Goal: Transaction & Acquisition: Purchase product/service

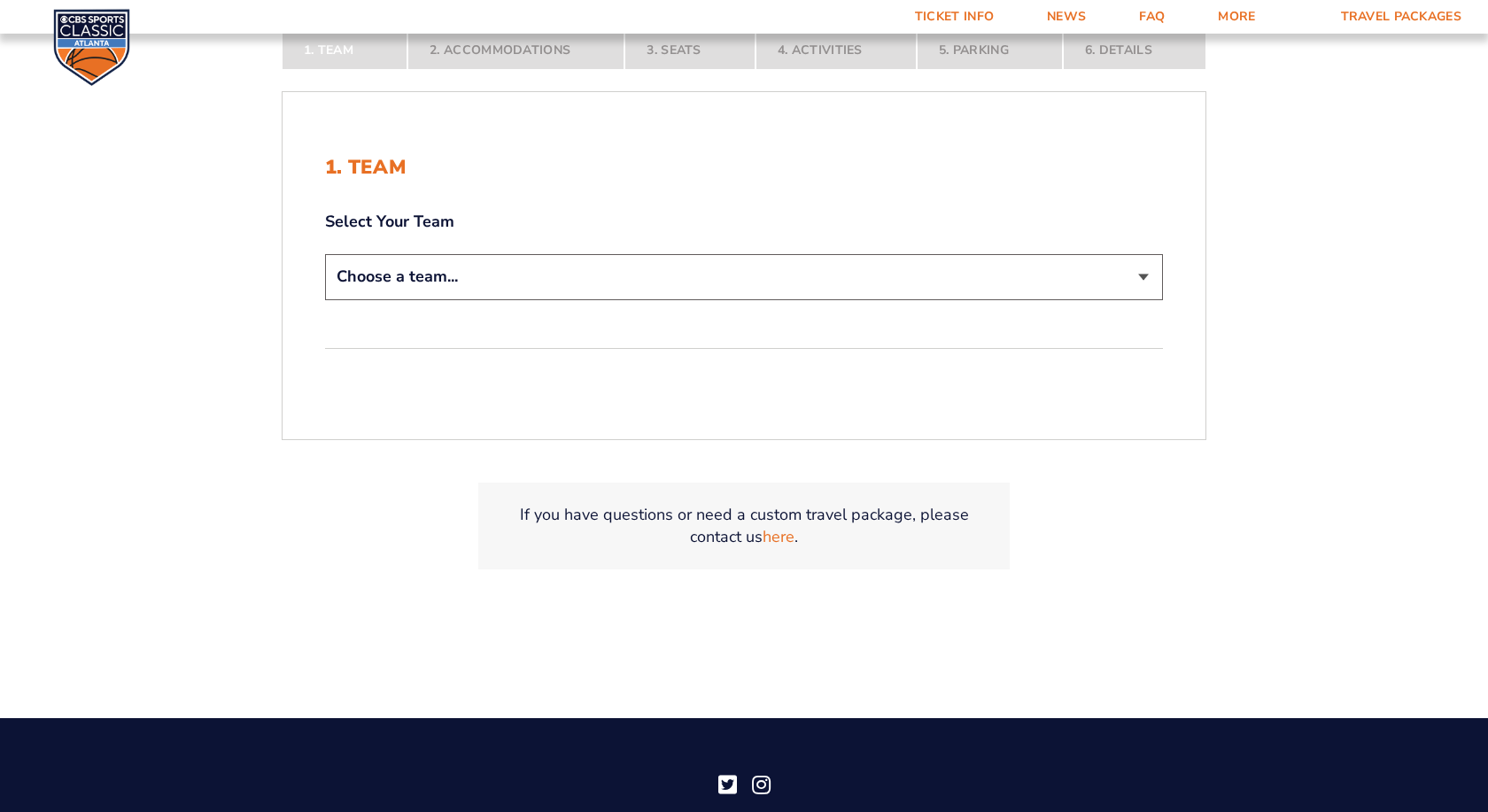
scroll to position [452, 0]
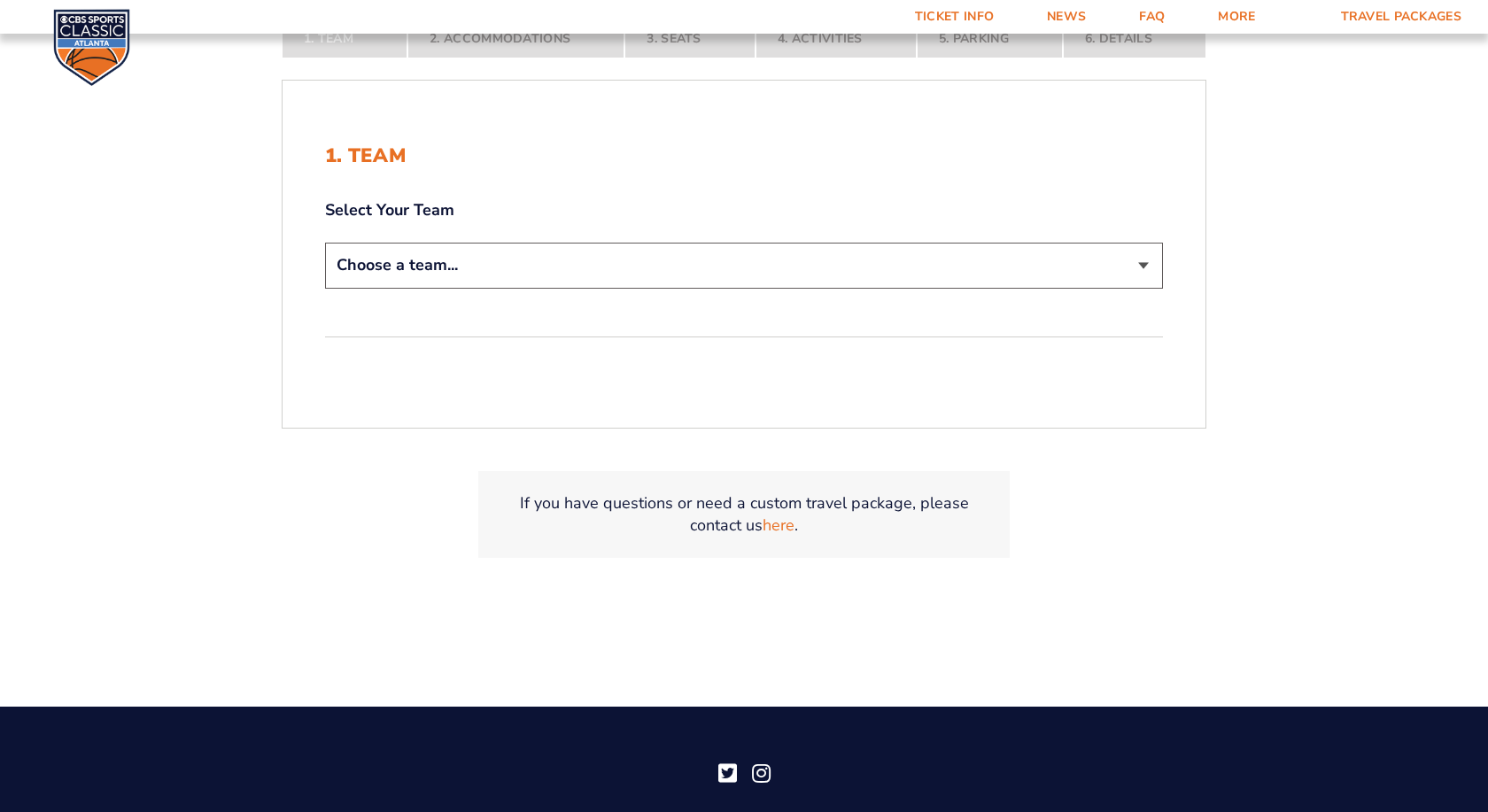
click at [325, 243] on select "Choose a team... [US_STATE] Wildcats [US_STATE] State Buckeyes [US_STATE] Tar H…" at bounding box center [744, 265] width 838 height 45
select select "12956"
click option "[US_STATE] Wildcats" at bounding box center [0, 0] width 0 height 0
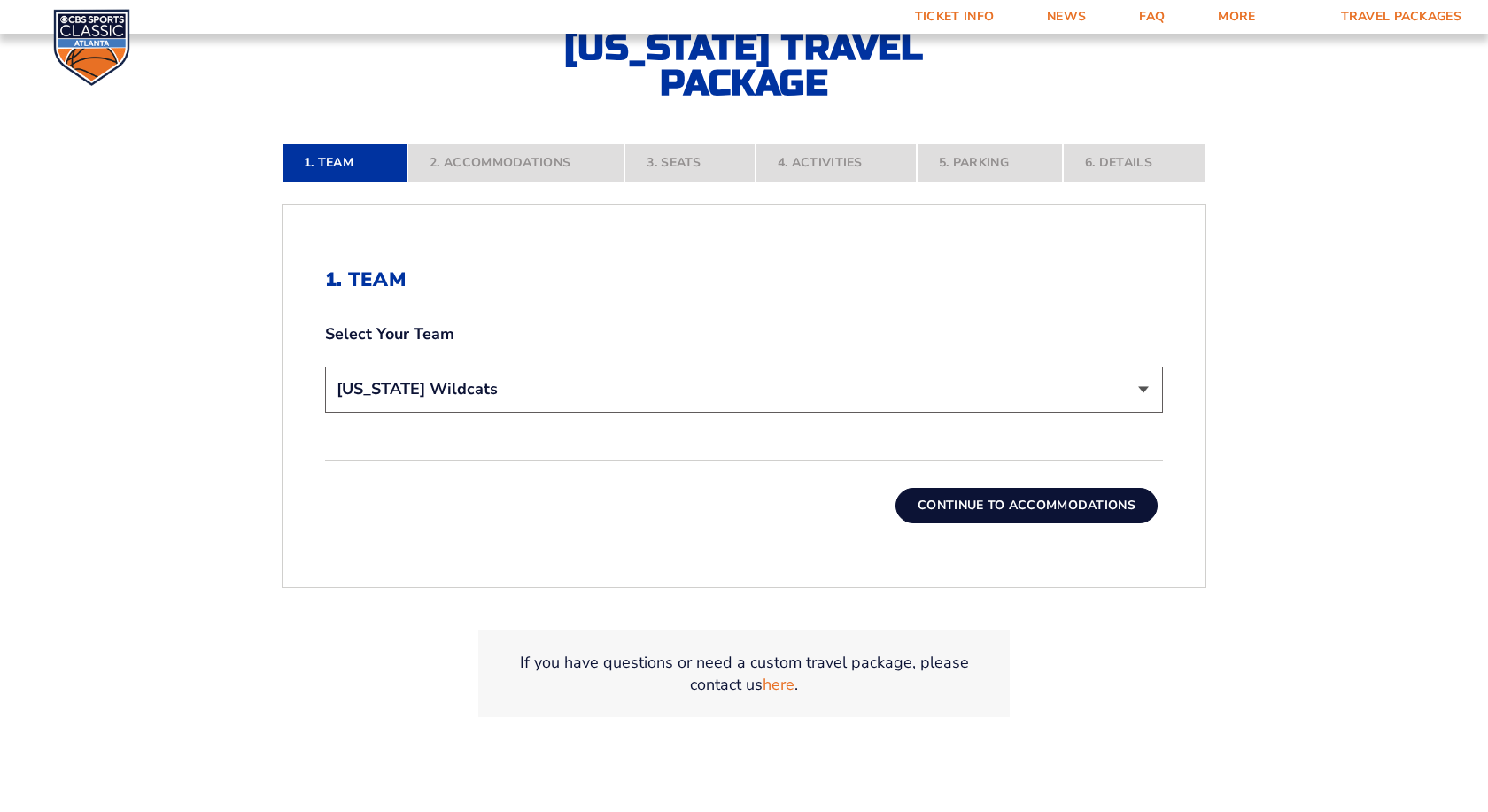
click at [1043, 503] on button "Continue To Accommodations" at bounding box center [1026, 506] width 262 height 36
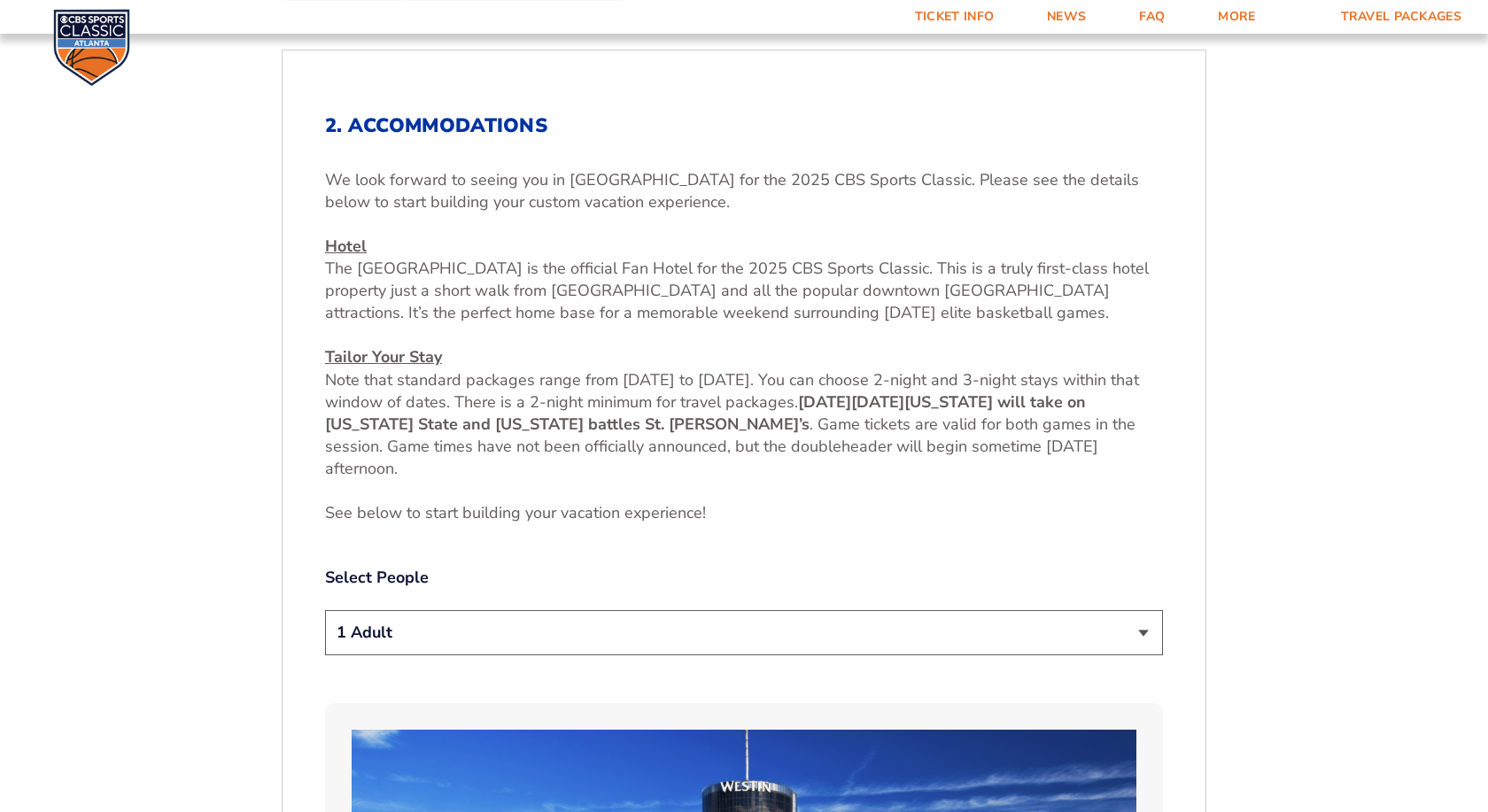
scroll to position [656, 0]
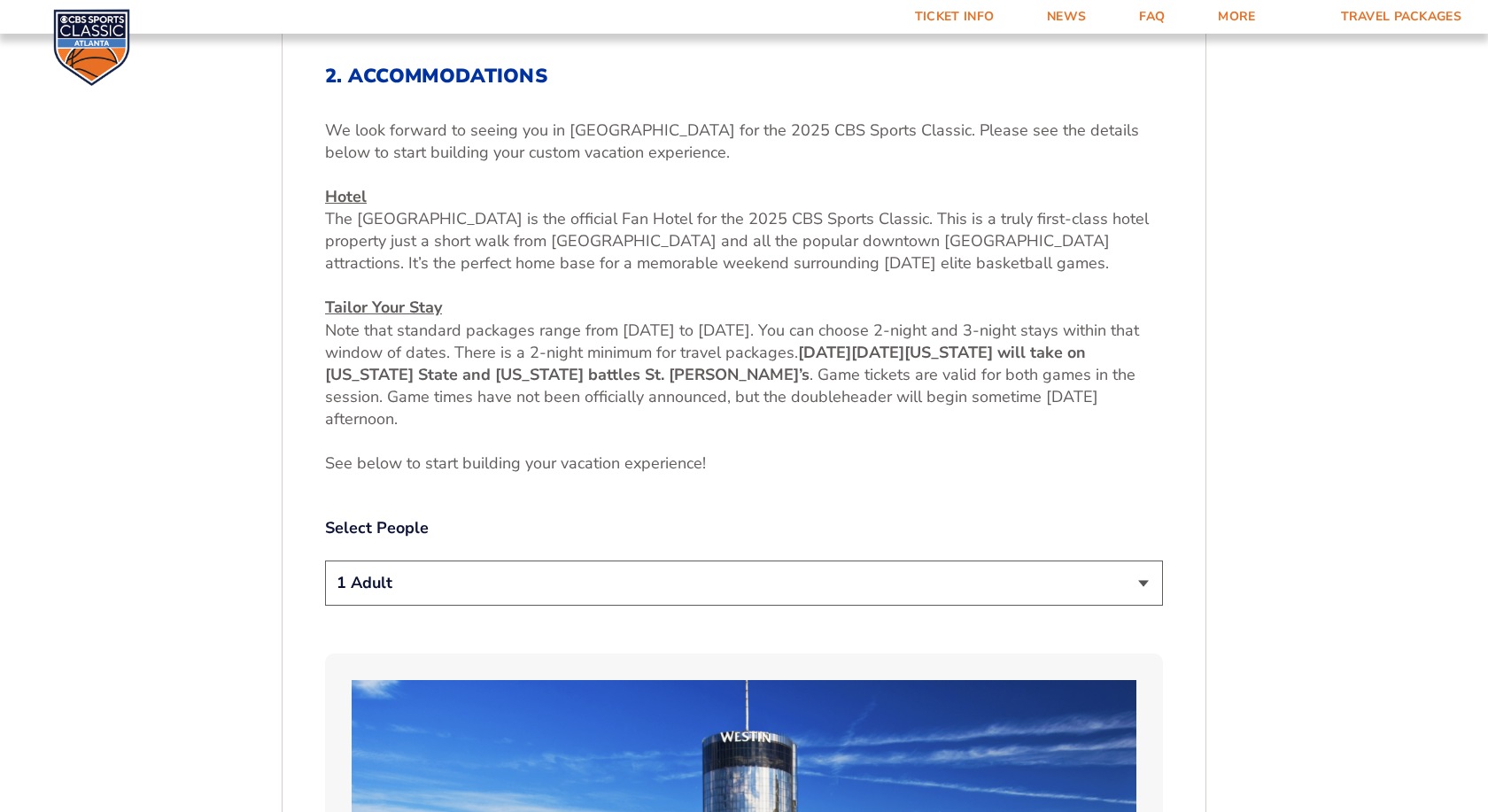
click at [325, 560] on select "1 Adult 2 Adults 3 Adults 4 Adults 2 Adults + 1 Child 2 Adults + 2 Children 2 A…" at bounding box center [744, 582] width 838 height 45
select select "2 Adults"
click option "2 Adults" at bounding box center [0, 0] width 0 height 0
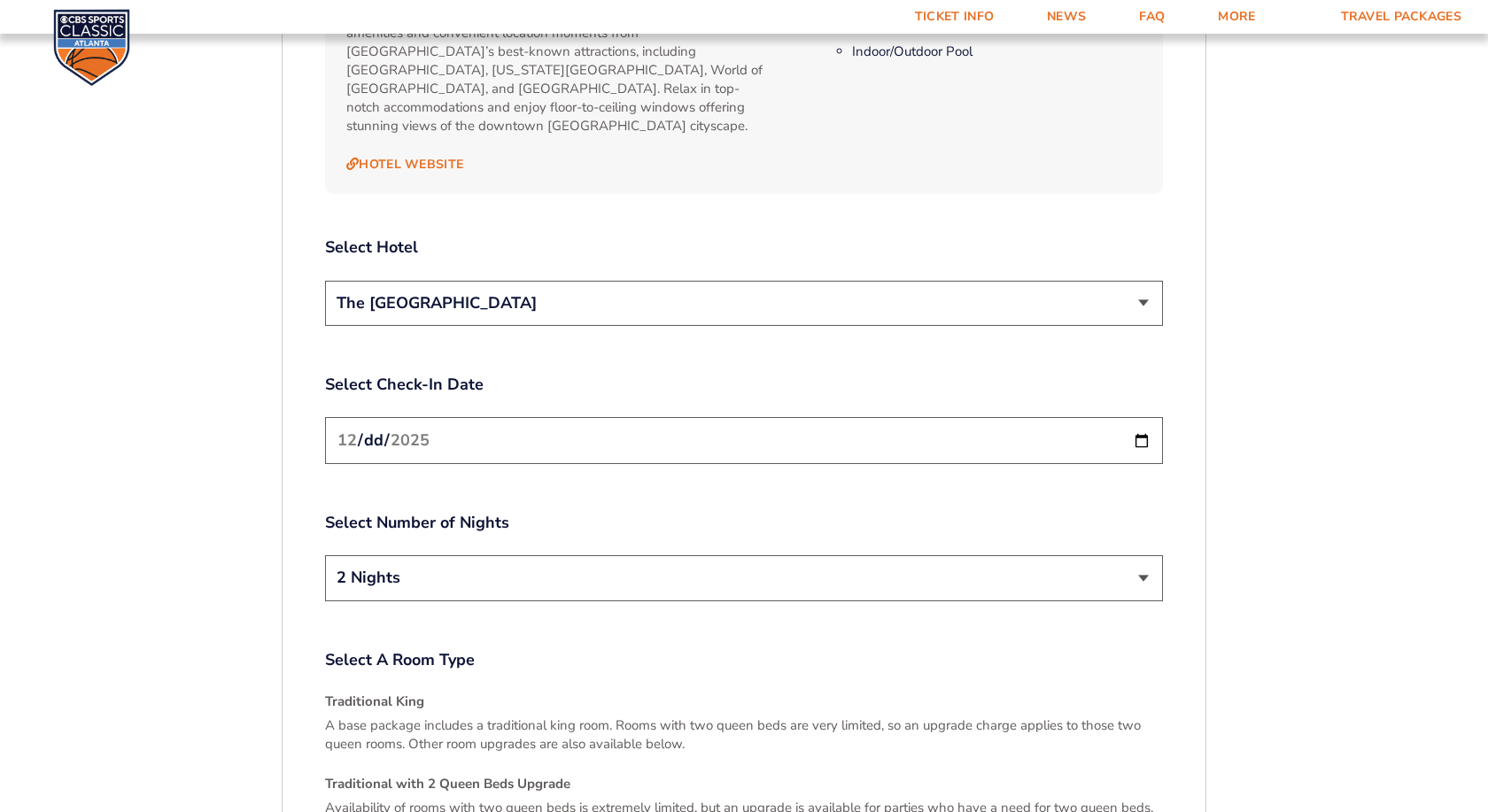
scroll to position [2101, 0]
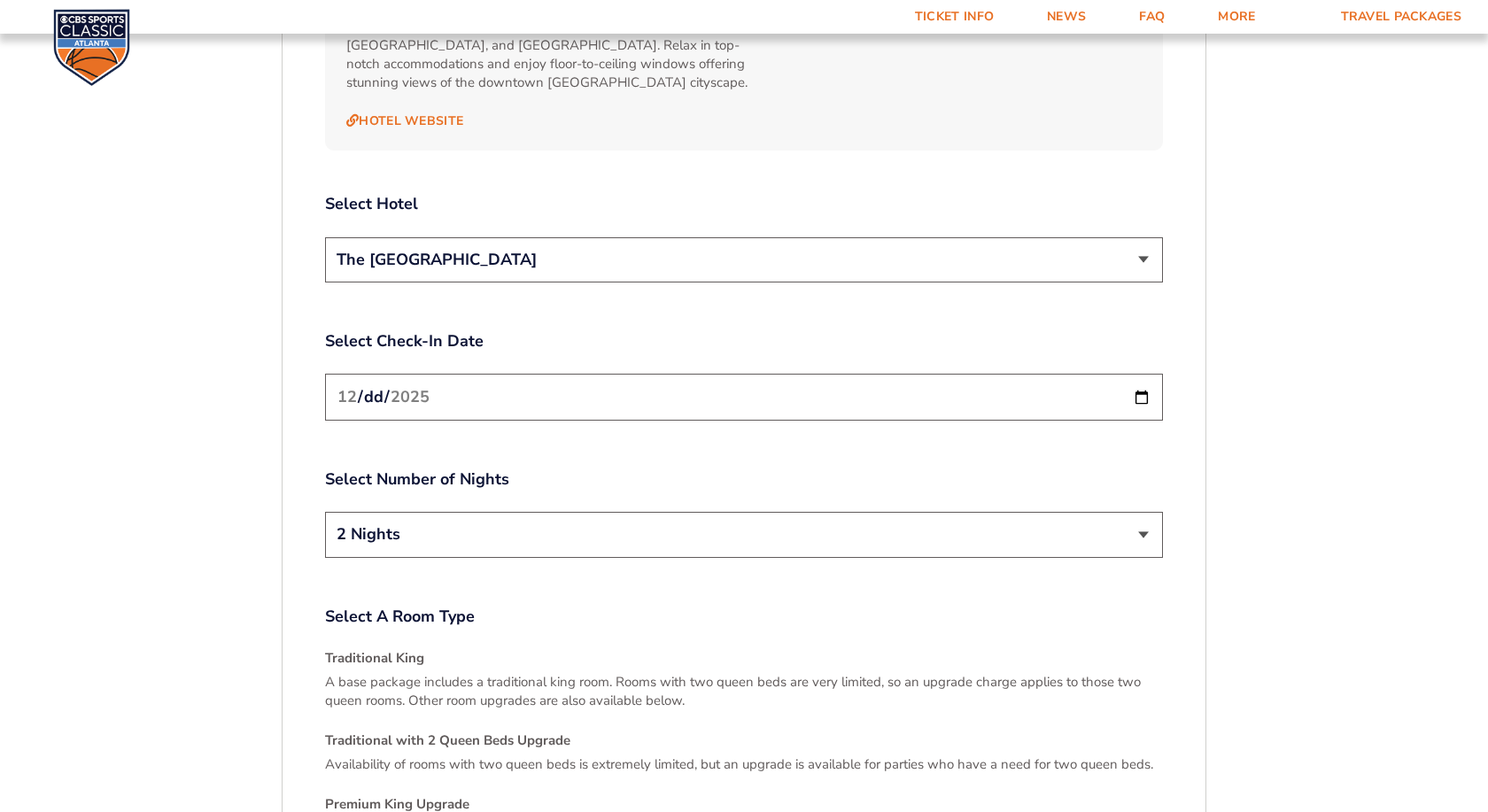
click at [1136, 378] on input "2025-12-19" at bounding box center [744, 397] width 838 height 47
click at [710, 469] on label "Select Number of Nights" at bounding box center [744, 480] width 838 height 22
click at [971, 649] on h4 "Traditional King" at bounding box center [744, 658] width 838 height 19
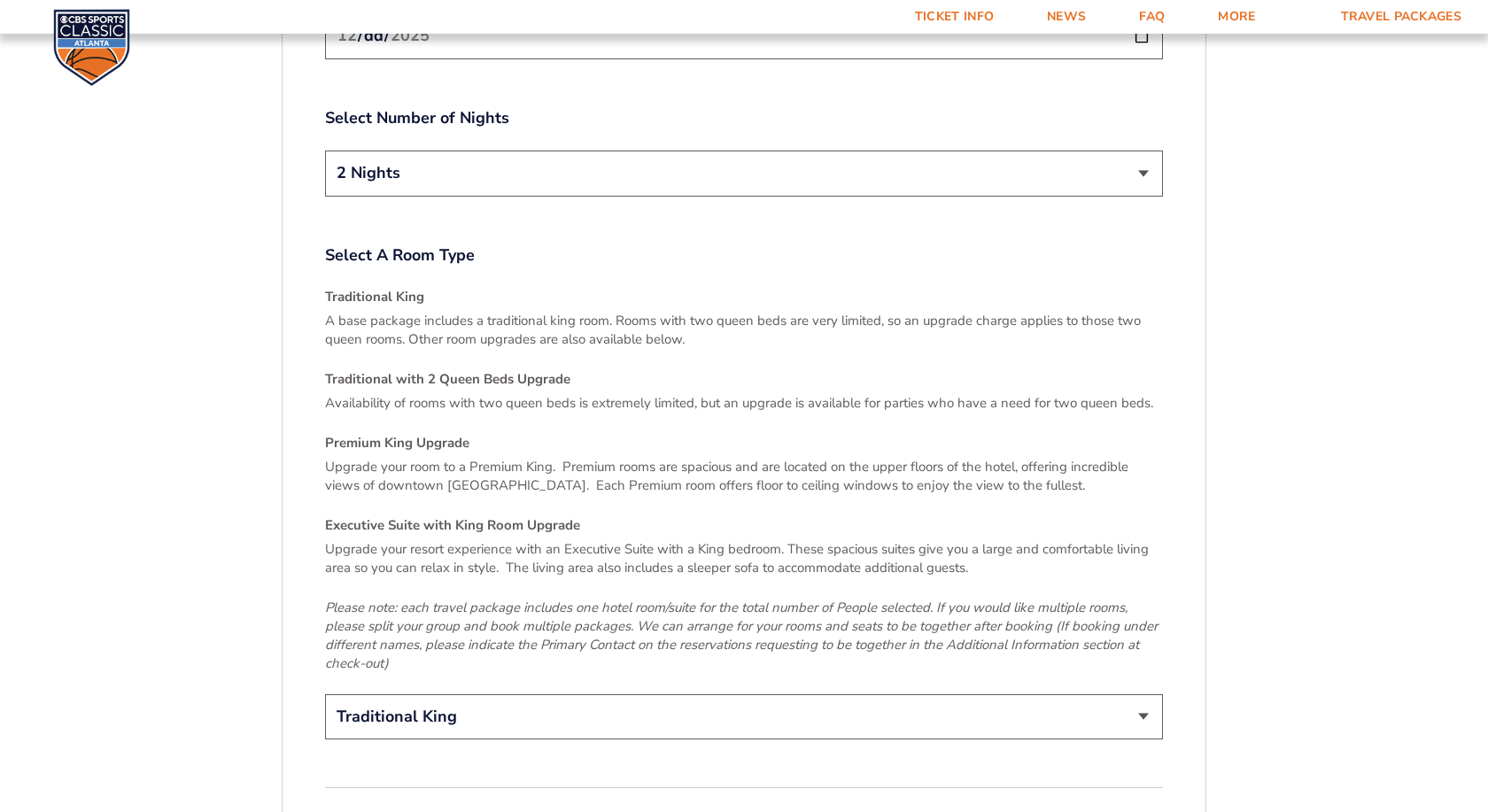
scroll to position [2552, 0]
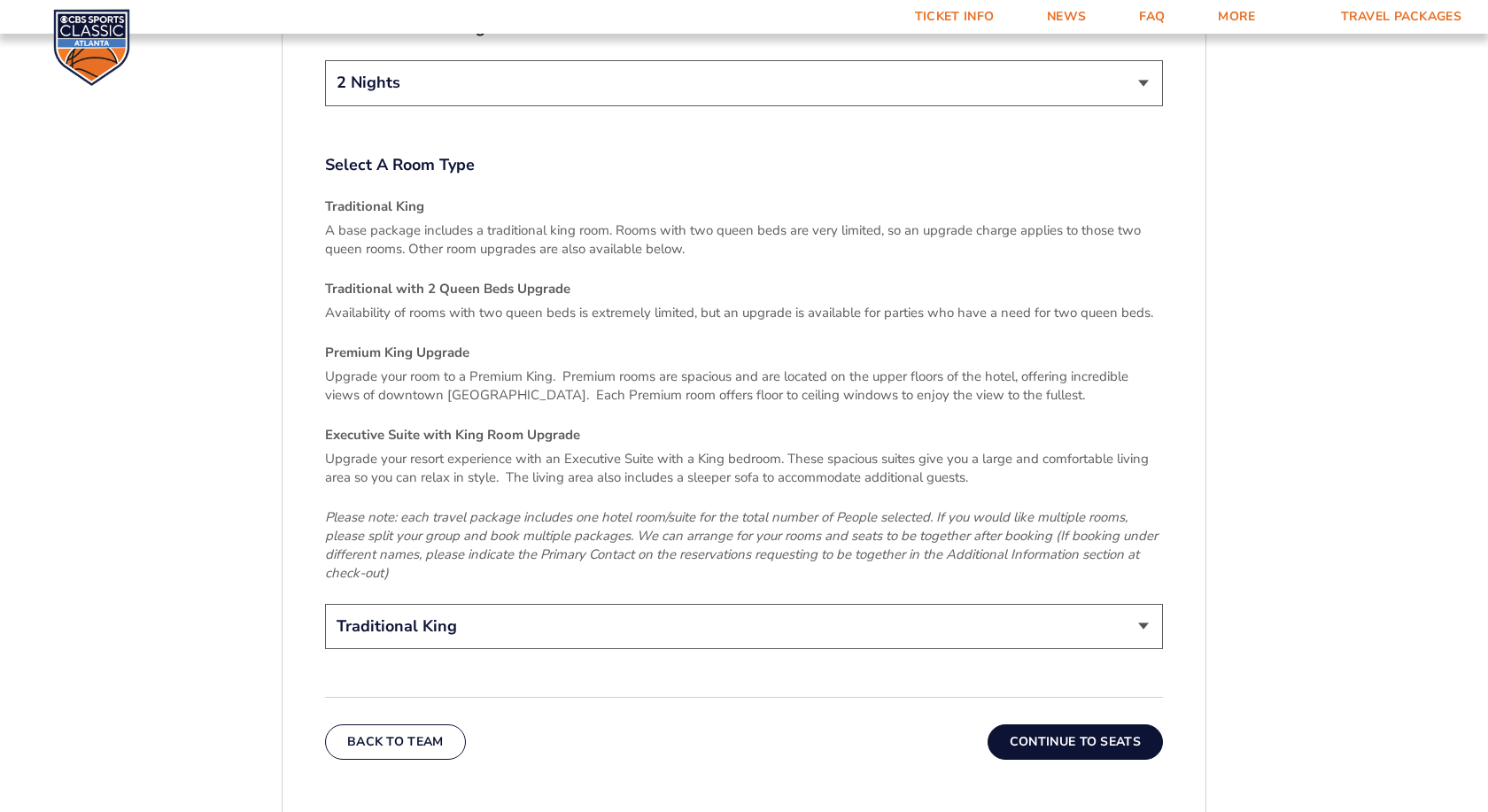
click at [1040, 732] on button "Continue To Seats" at bounding box center [1075, 742] width 175 height 36
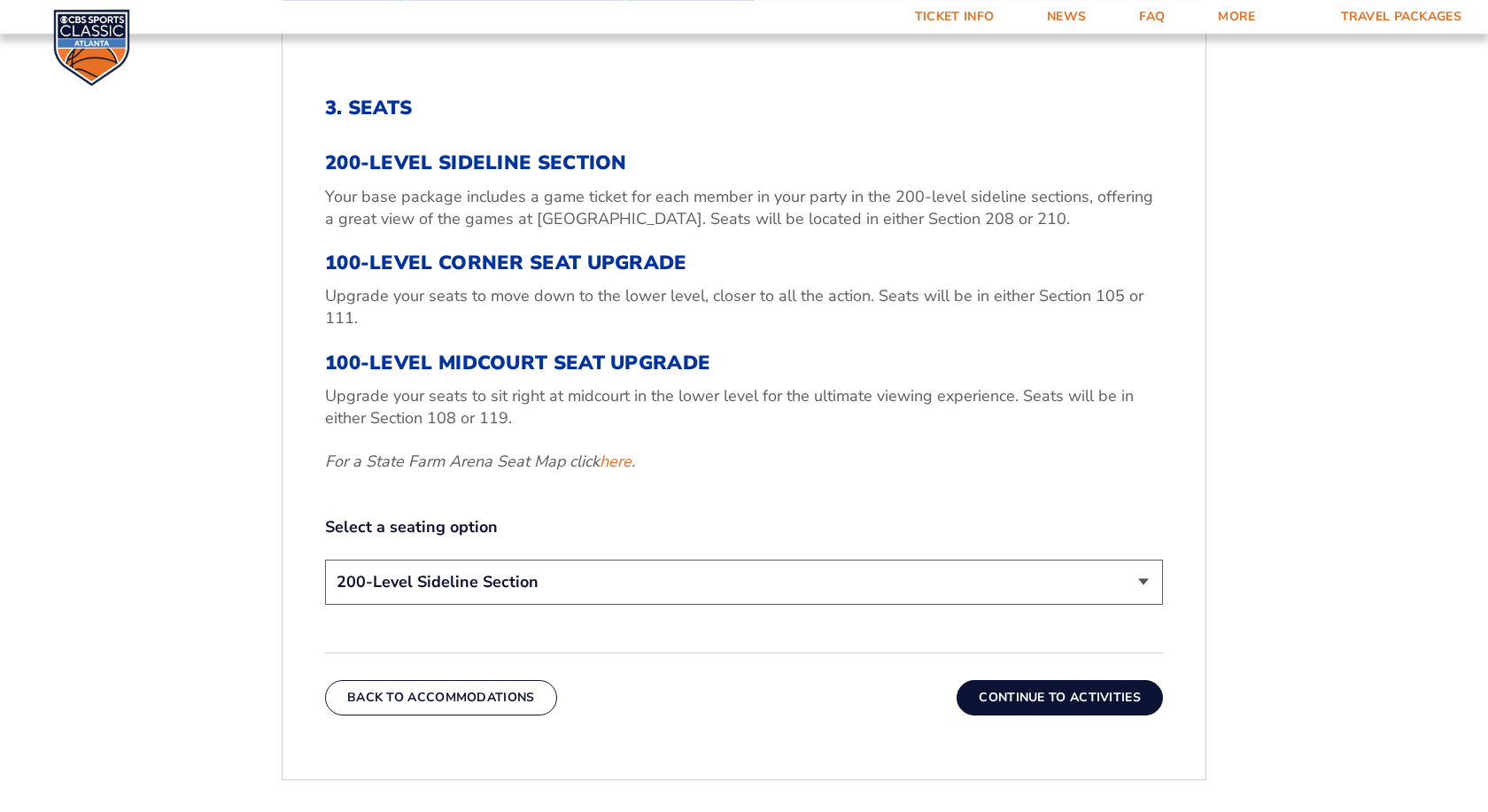
scroll to position [656, 0]
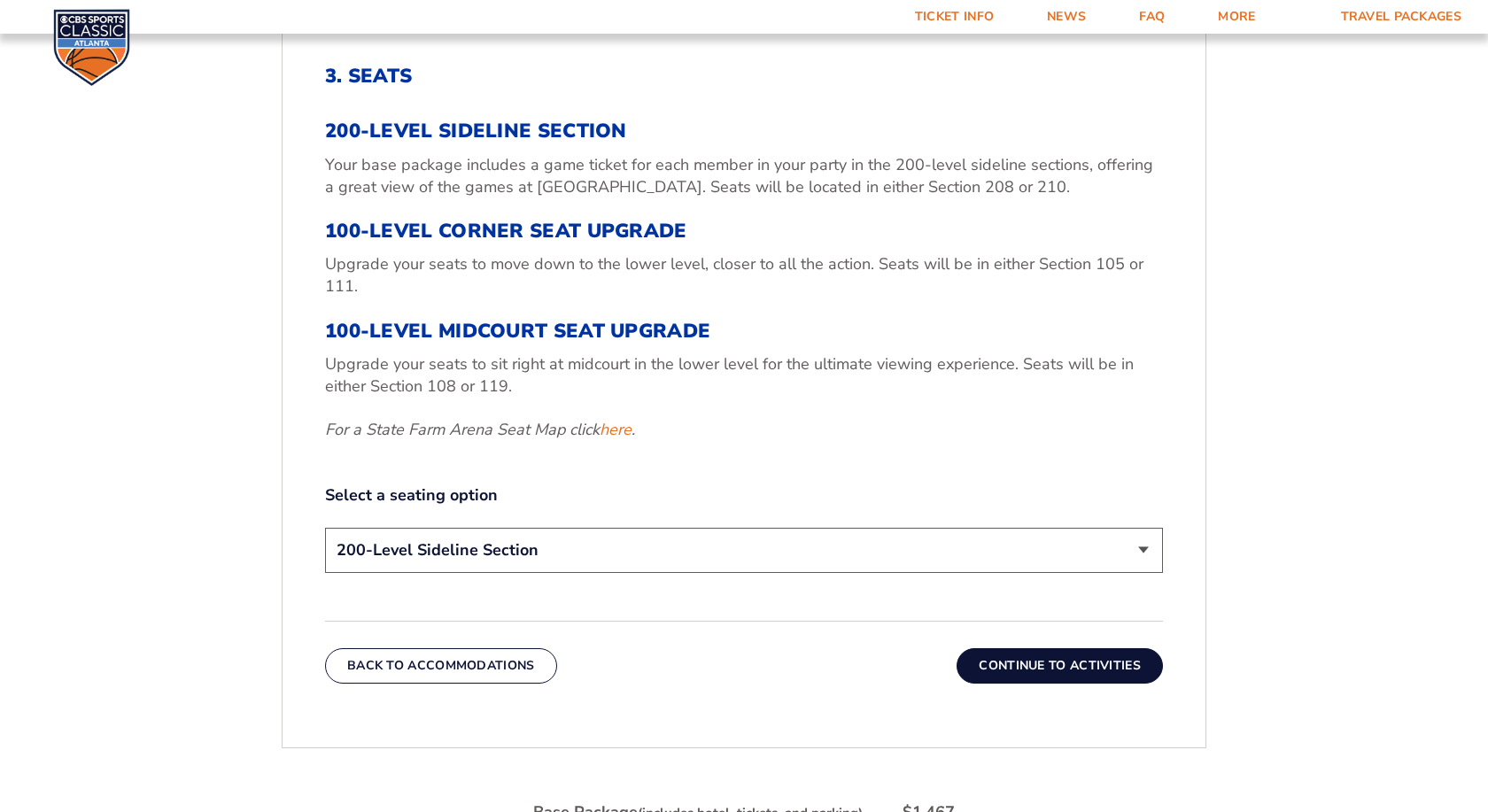
click at [325, 527] on select "200-Level Sideline Section 100-Level Corner Seat Upgrade (+$120 per person) 100…" at bounding box center [744, 549] width 838 height 45
select select "100-Level Corner Seat Upgrade"
click option "100-Level Corner Seat Upgrade (+$120 per person)" at bounding box center [0, 0] width 0 height 0
click at [1058, 671] on button "Continue To Activities" at bounding box center [1059, 667] width 206 height 36
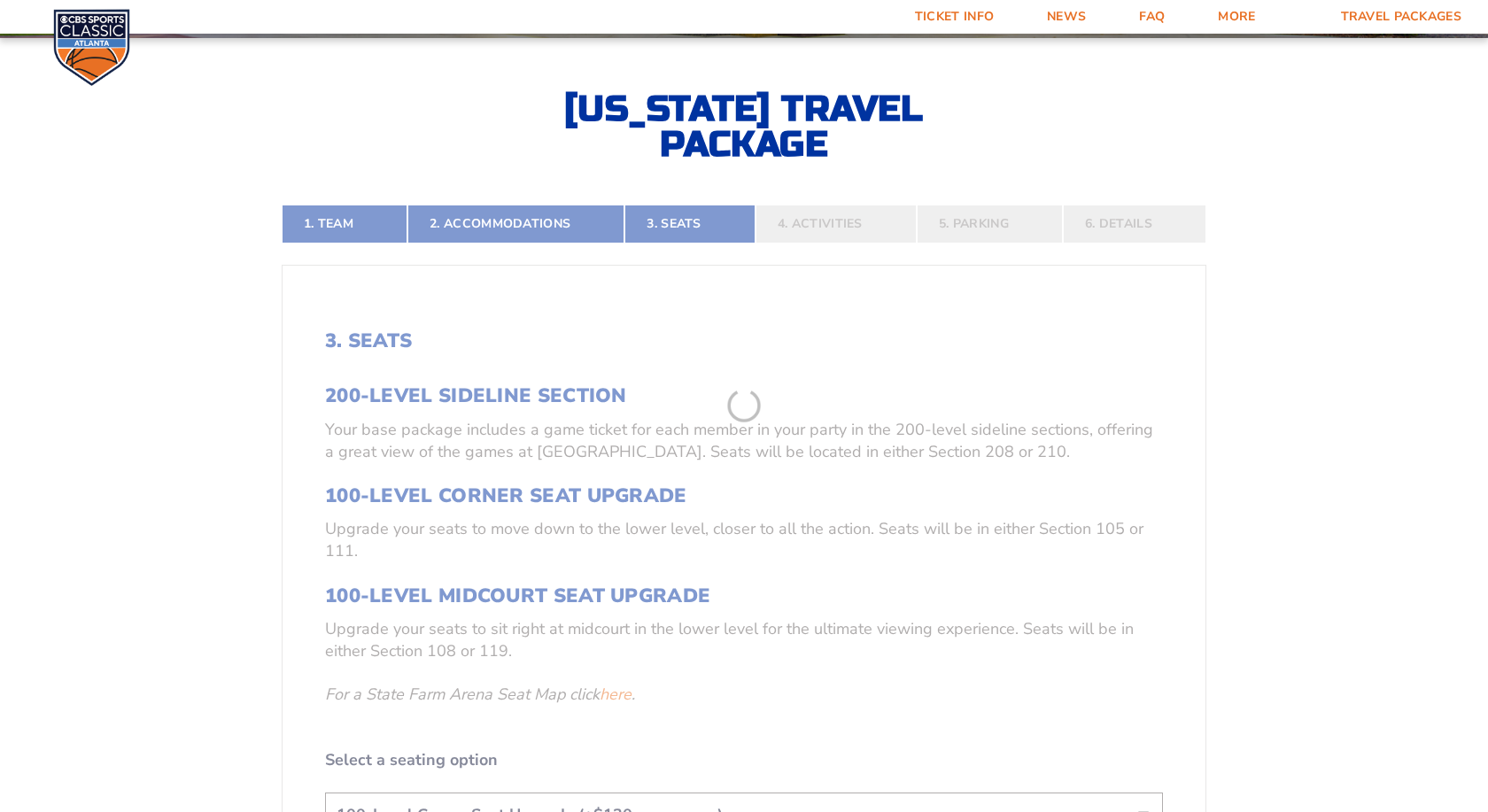
scroll to position [384, 0]
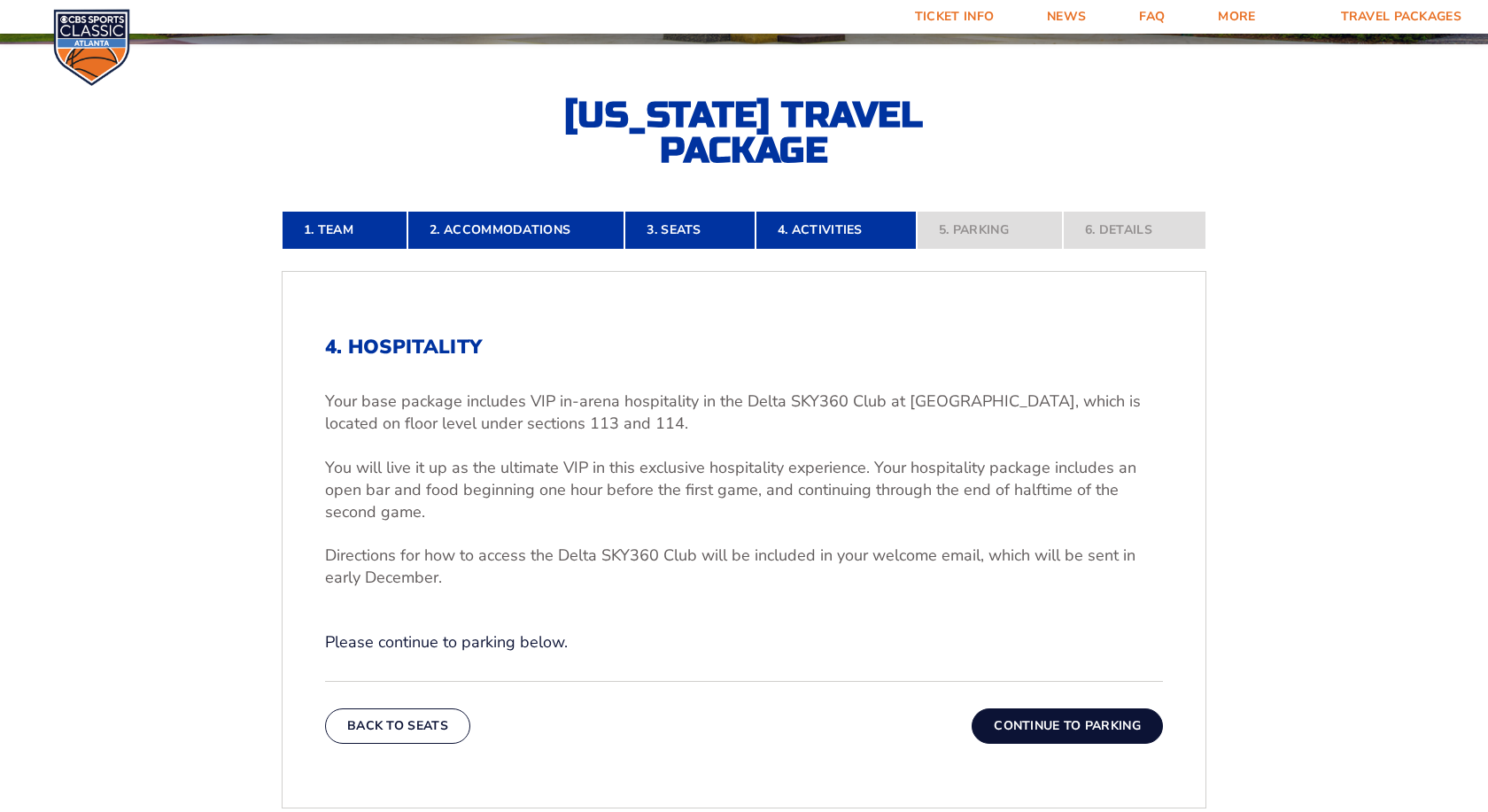
click at [997, 729] on button "Continue To Parking" at bounding box center [1067, 726] width 191 height 36
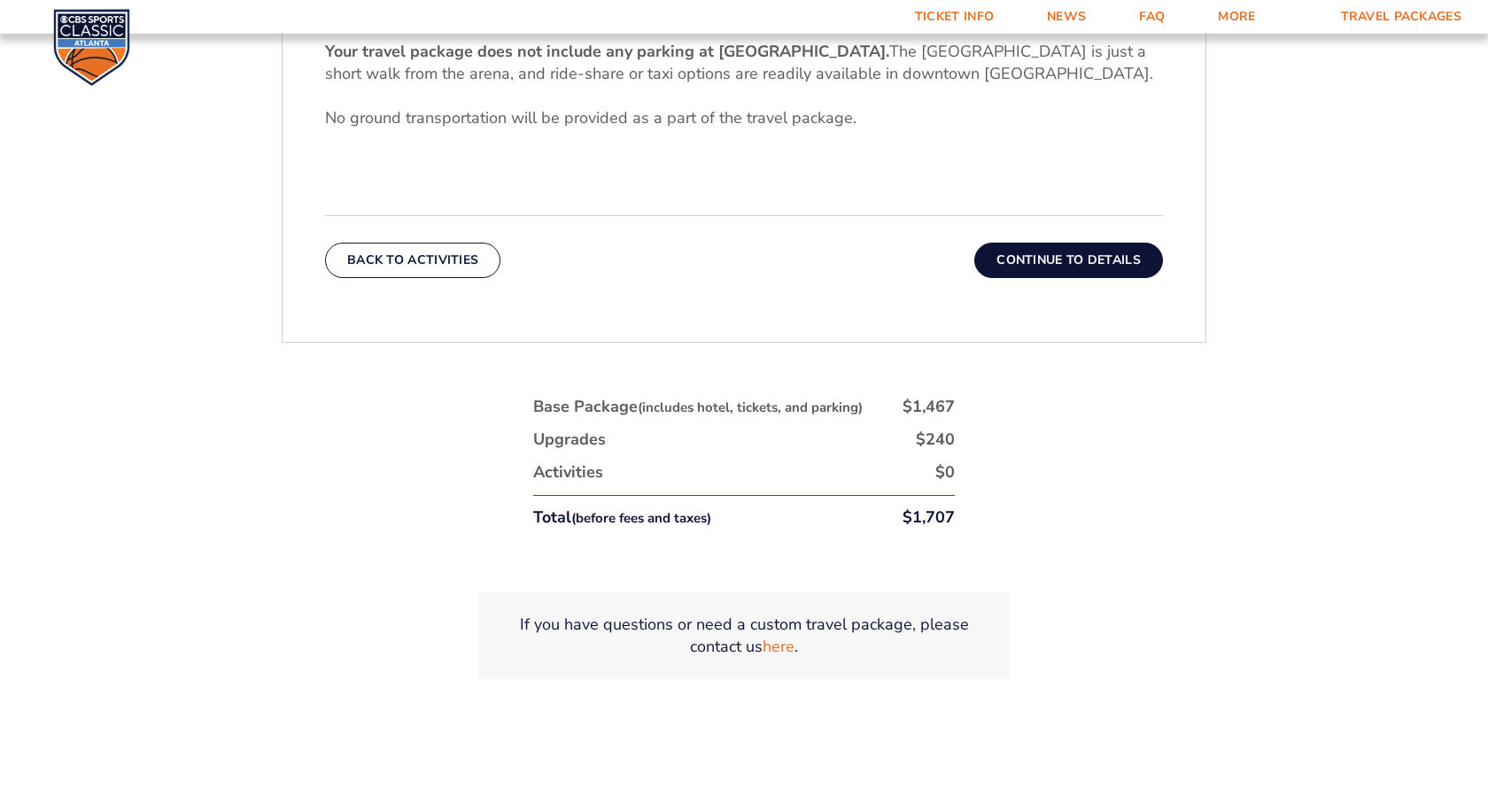
scroll to position [745, 0]
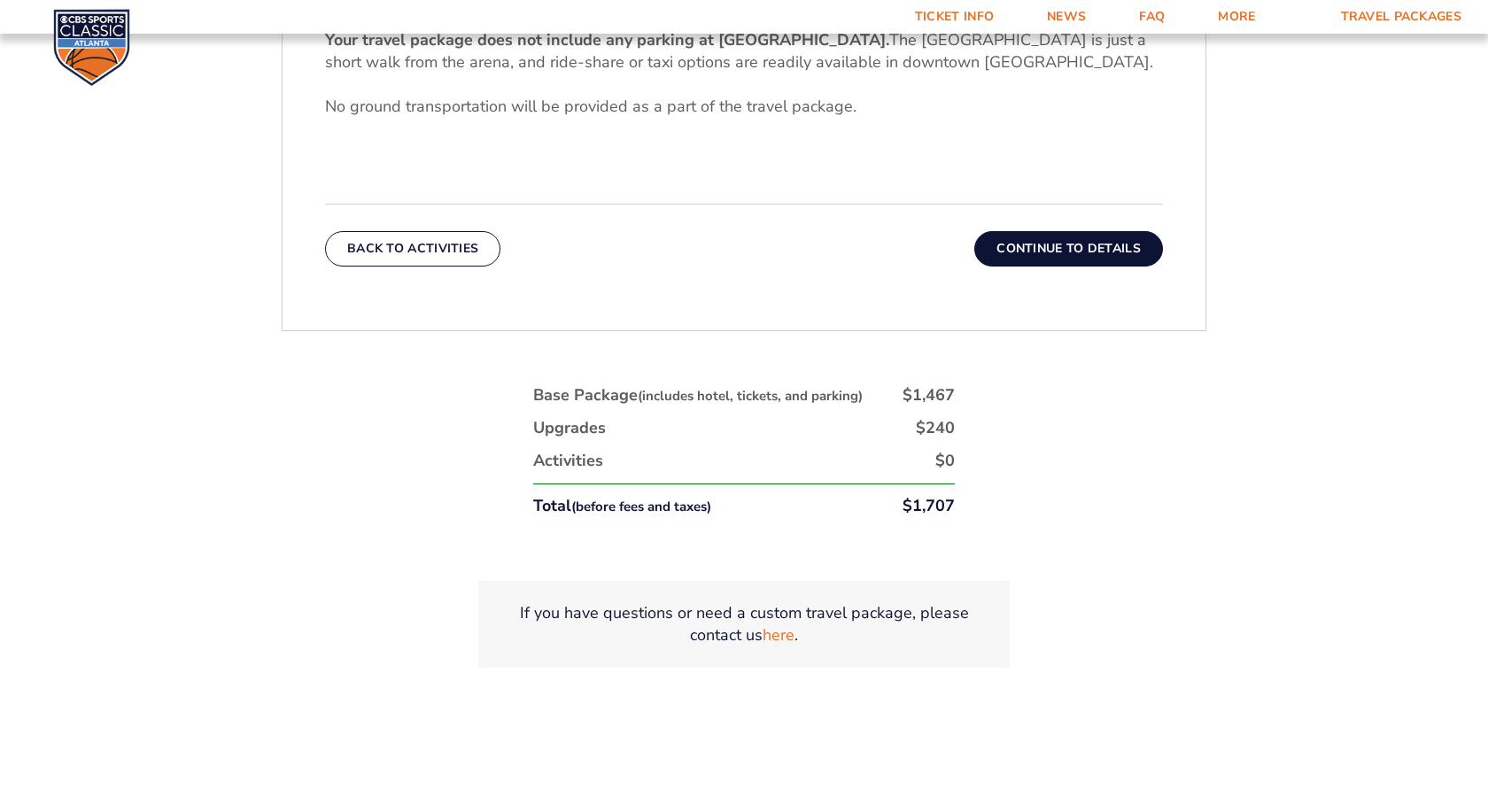
click at [1069, 254] on button "Continue To Details" at bounding box center [1069, 249] width 189 height 36
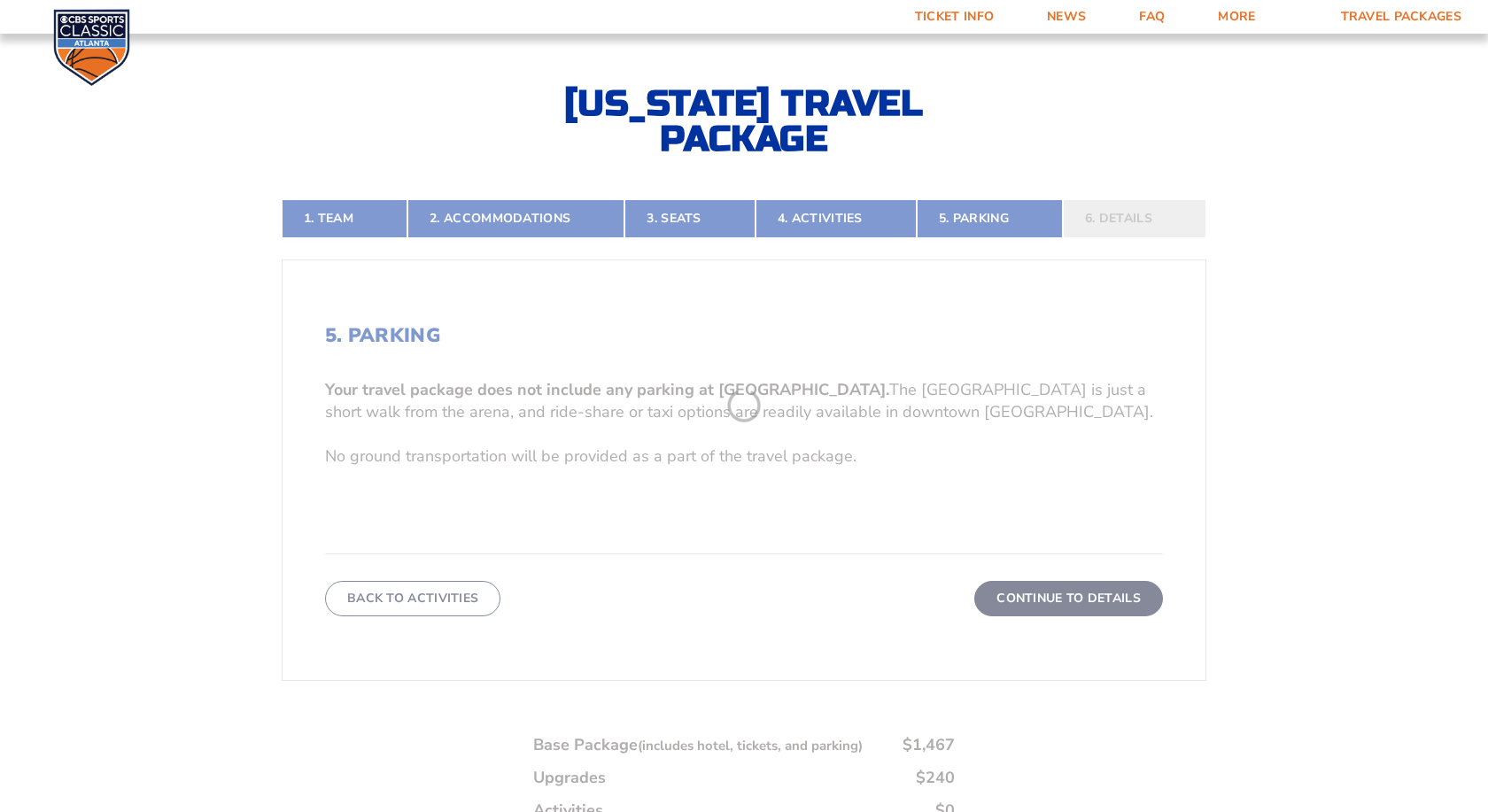
scroll to position [384, 0]
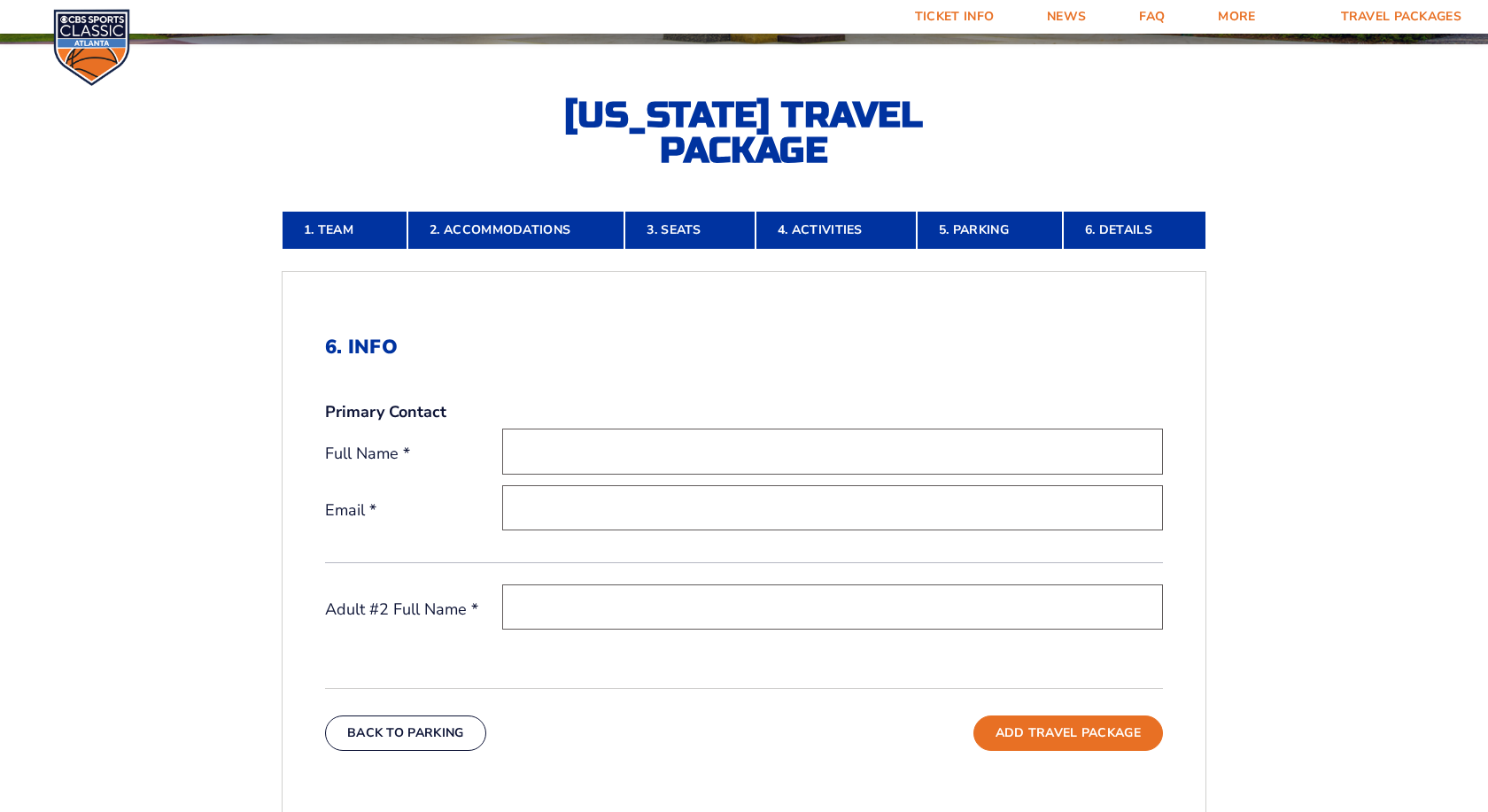
click at [547, 453] on input "text" at bounding box center [833, 451] width 661 height 45
type input "[PERSON_NAME]"
type input "[EMAIL_ADDRESS][DOMAIN_NAME]"
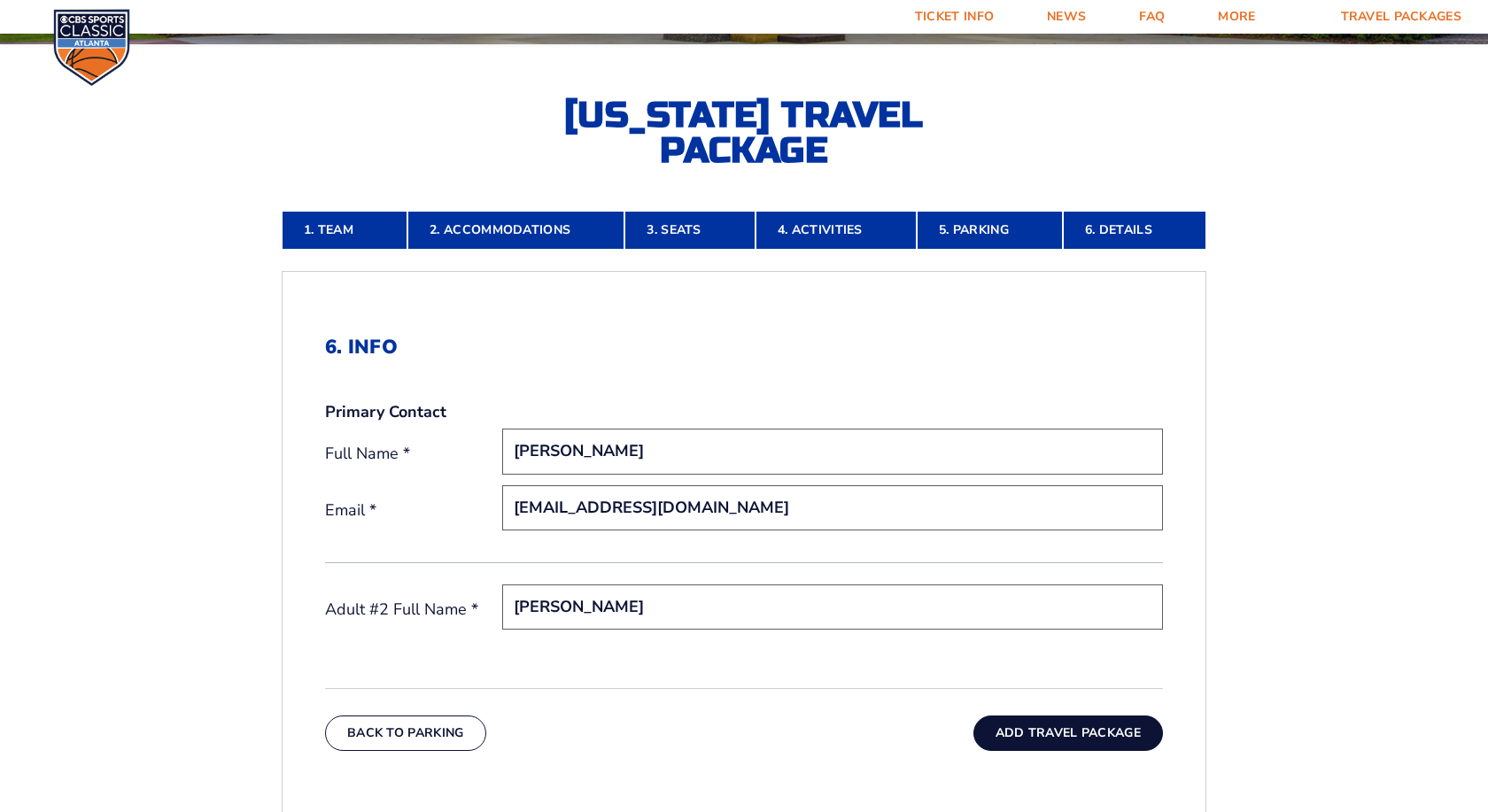
type input "[PERSON_NAME]"
click at [1046, 743] on button "Add Travel Package" at bounding box center [1068, 733] width 189 height 36
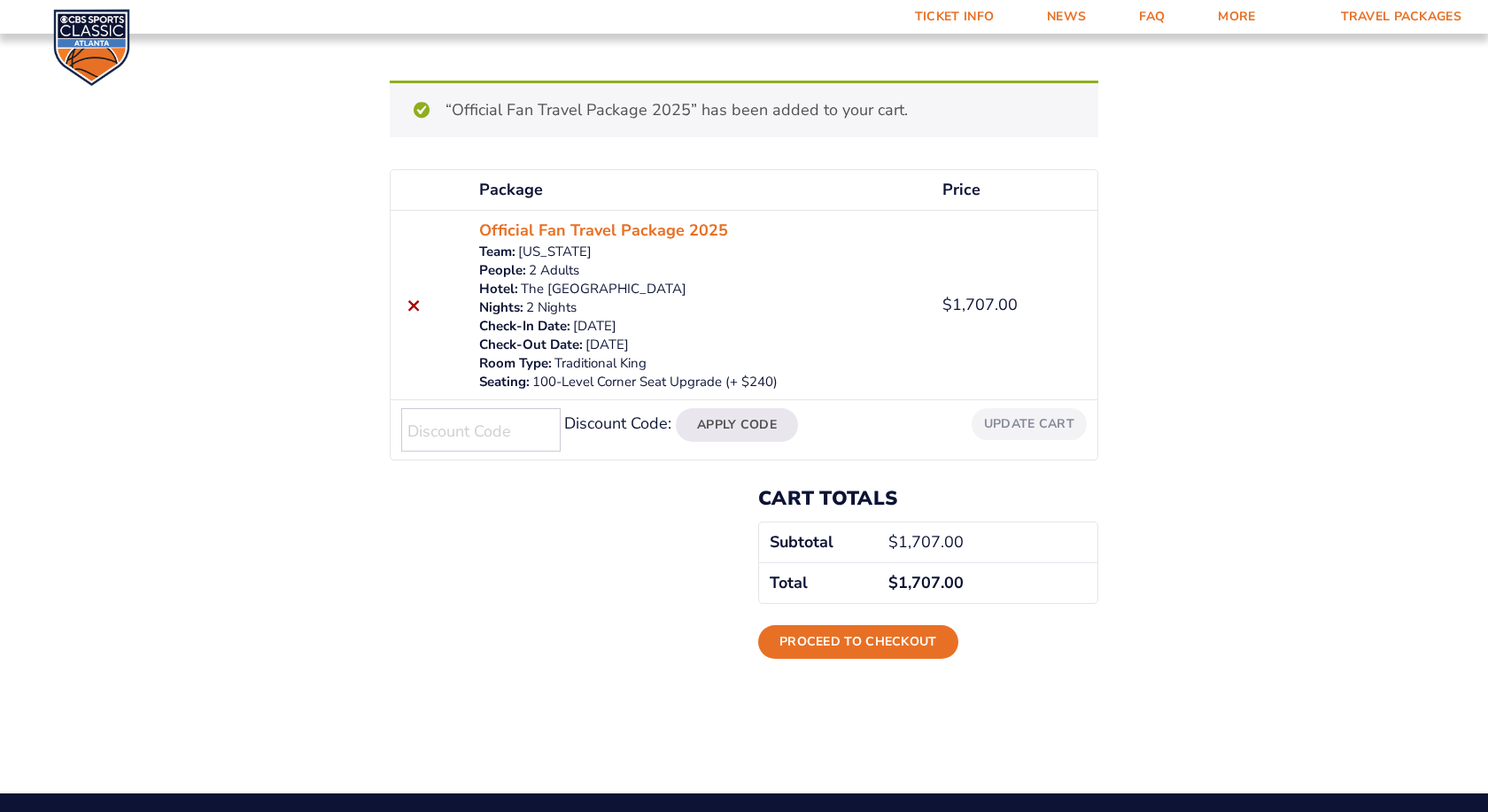
scroll to position [271, 0]
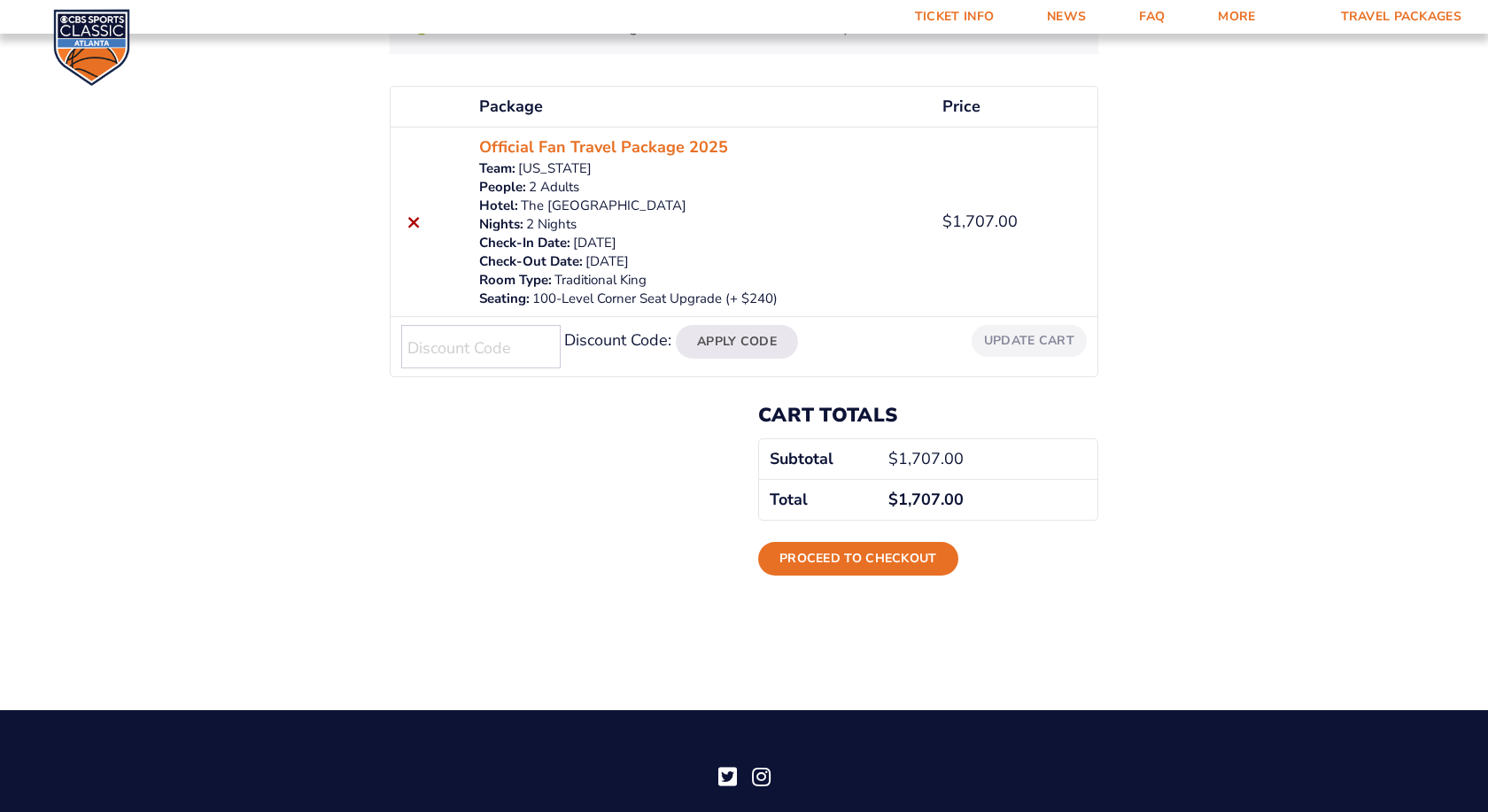
click at [480, 353] on input "Discount Code:" at bounding box center [481, 347] width 159 height 44
type input "nofees15"
click at [780, 348] on button "Apply Code" at bounding box center [737, 342] width 122 height 34
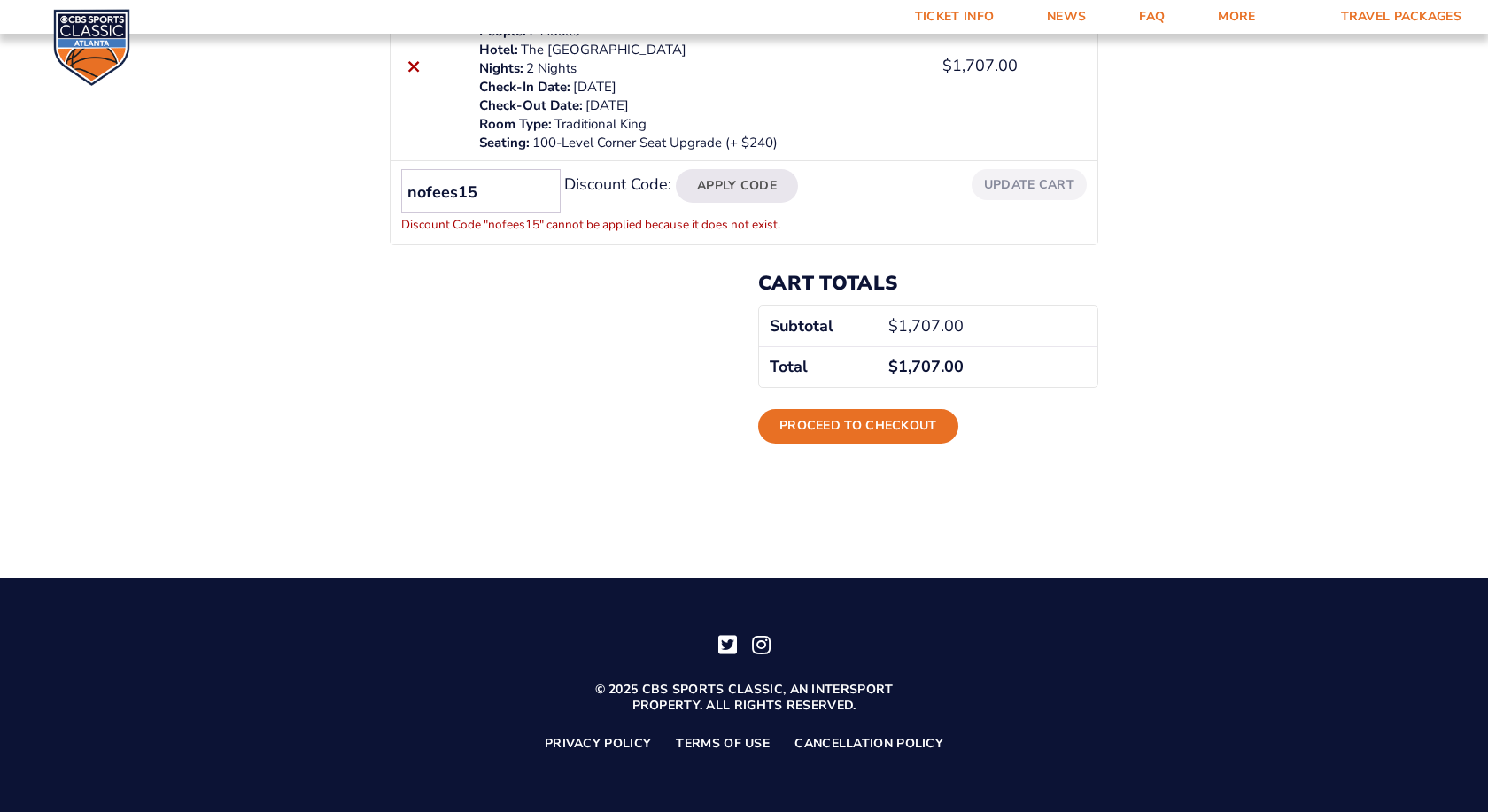
scroll to position [342, 0]
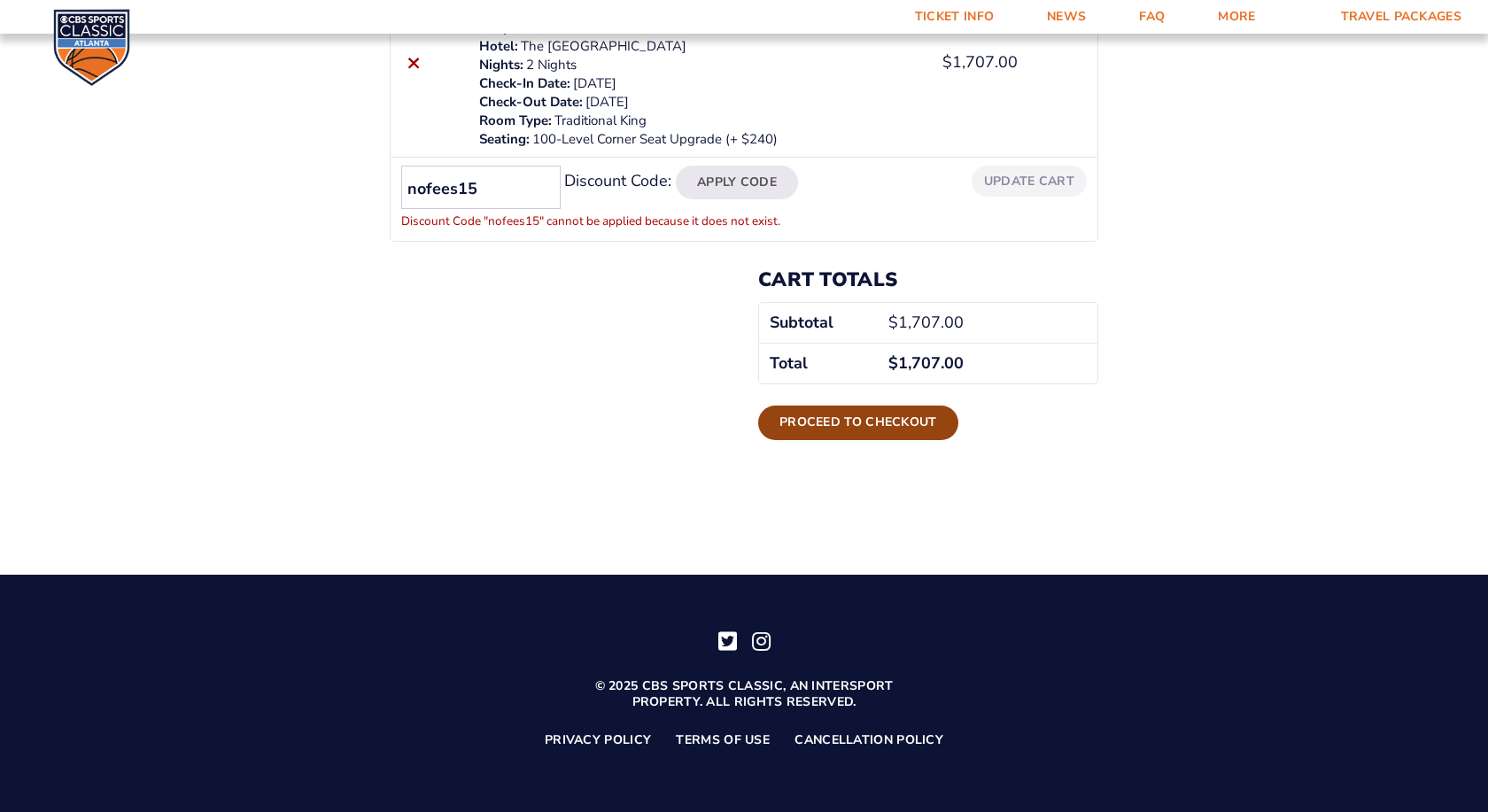
click at [834, 418] on link "Proceed to checkout" at bounding box center [858, 423] width 200 height 34
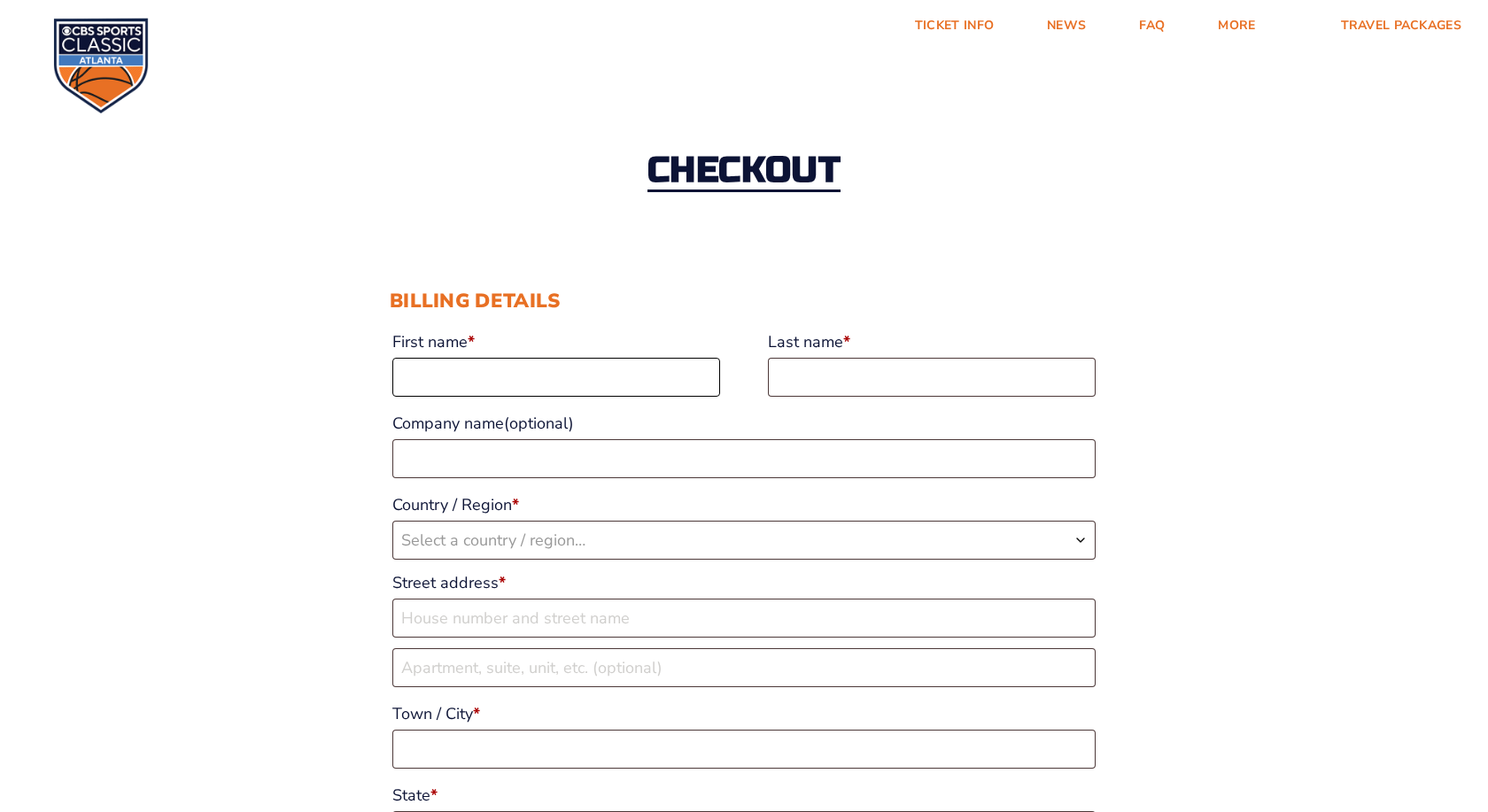
click at [612, 379] on input "First name *" at bounding box center [555, 377] width 327 height 39
type input "[PERSON_NAME]"
type input "Wilson"
select select "US"
type input "5314 AZINGER LN"
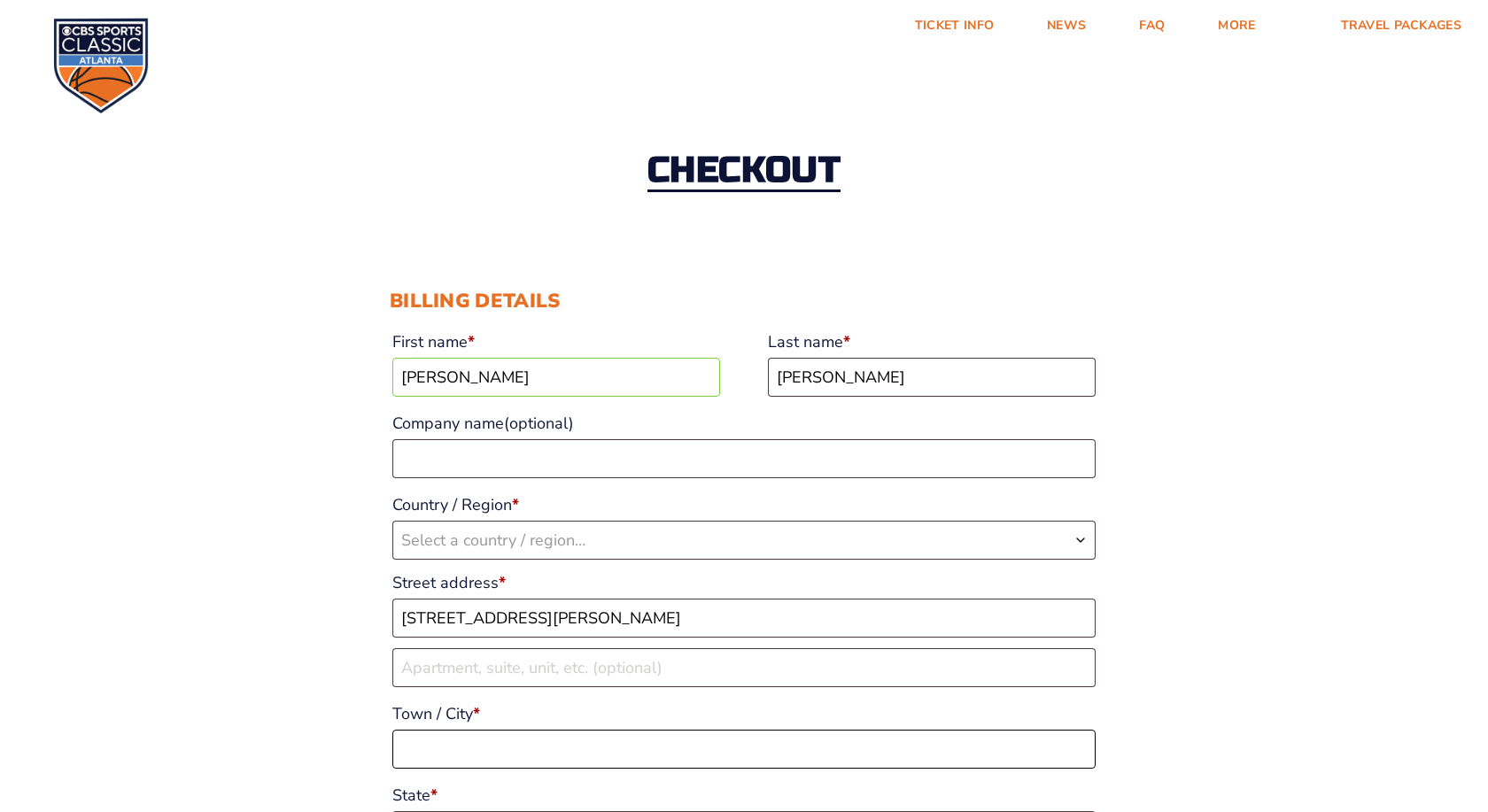
type input "CORRYTON"
type input "37721-4131"
type input "+18655665985"
type input "[EMAIL_ADDRESS][DOMAIN_NAME]"
select select "US"
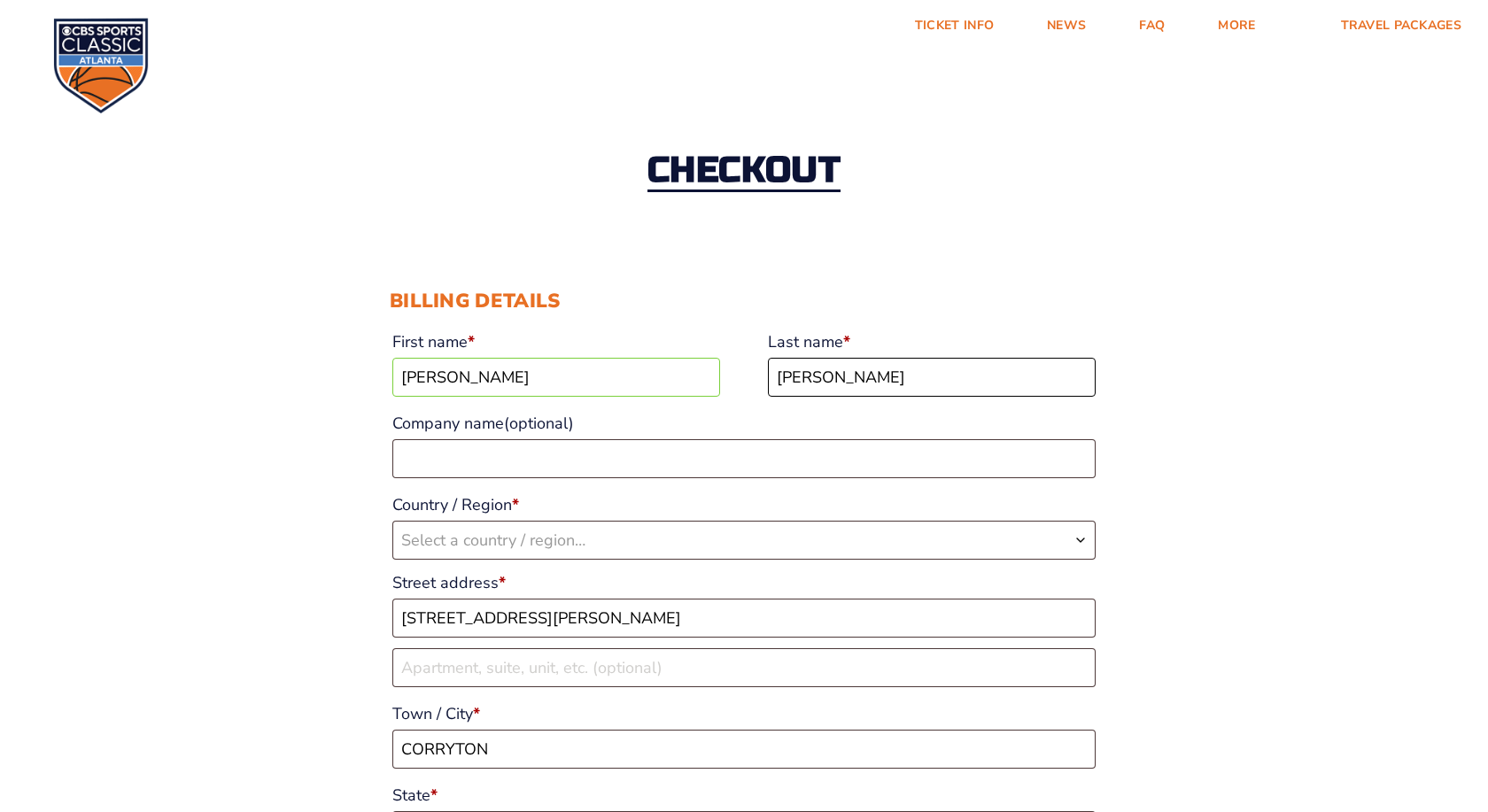
select select "TN"
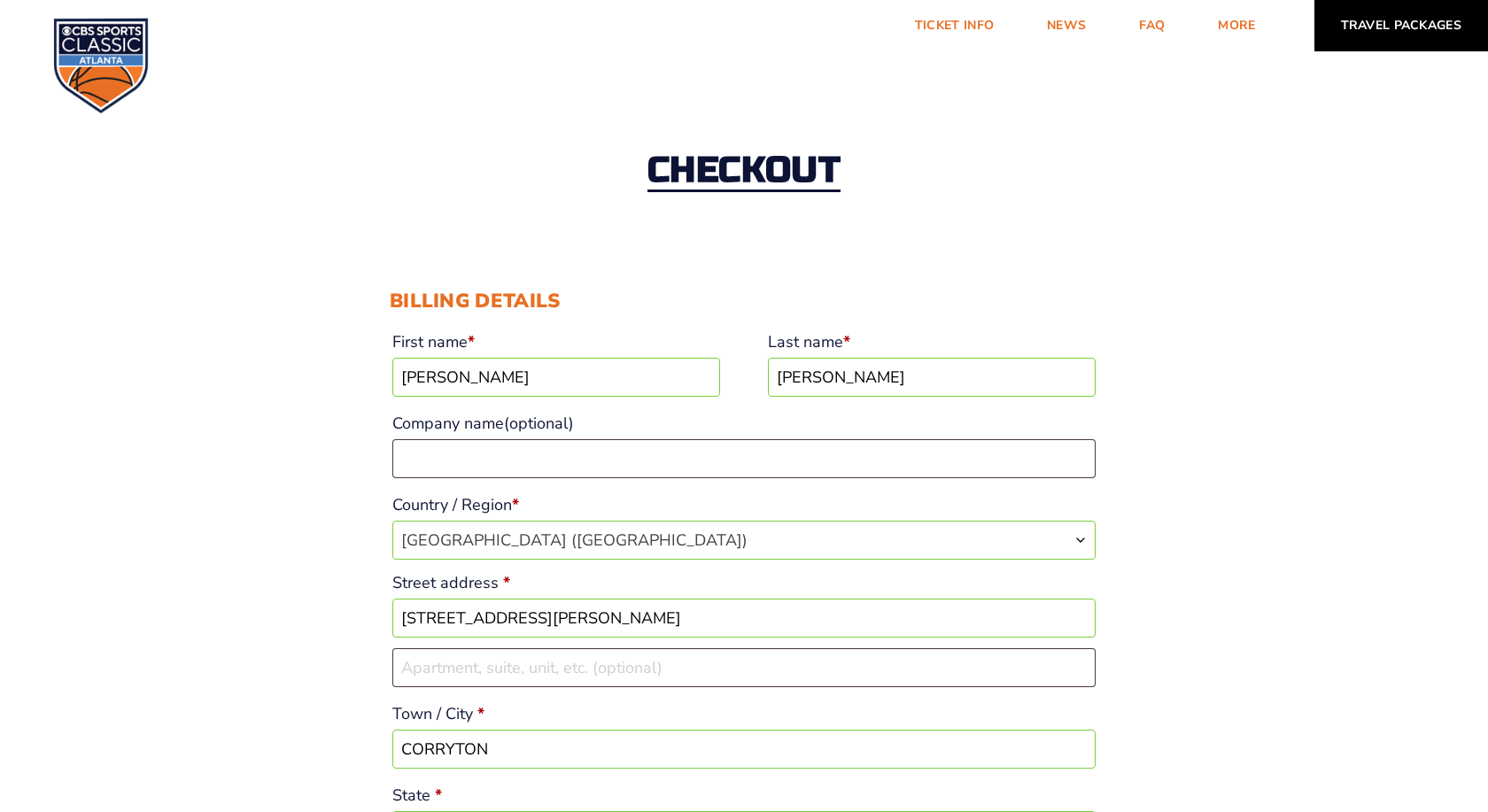
click at [1411, 22] on link "Travel Packages" at bounding box center [1401, 26] width 174 height 52
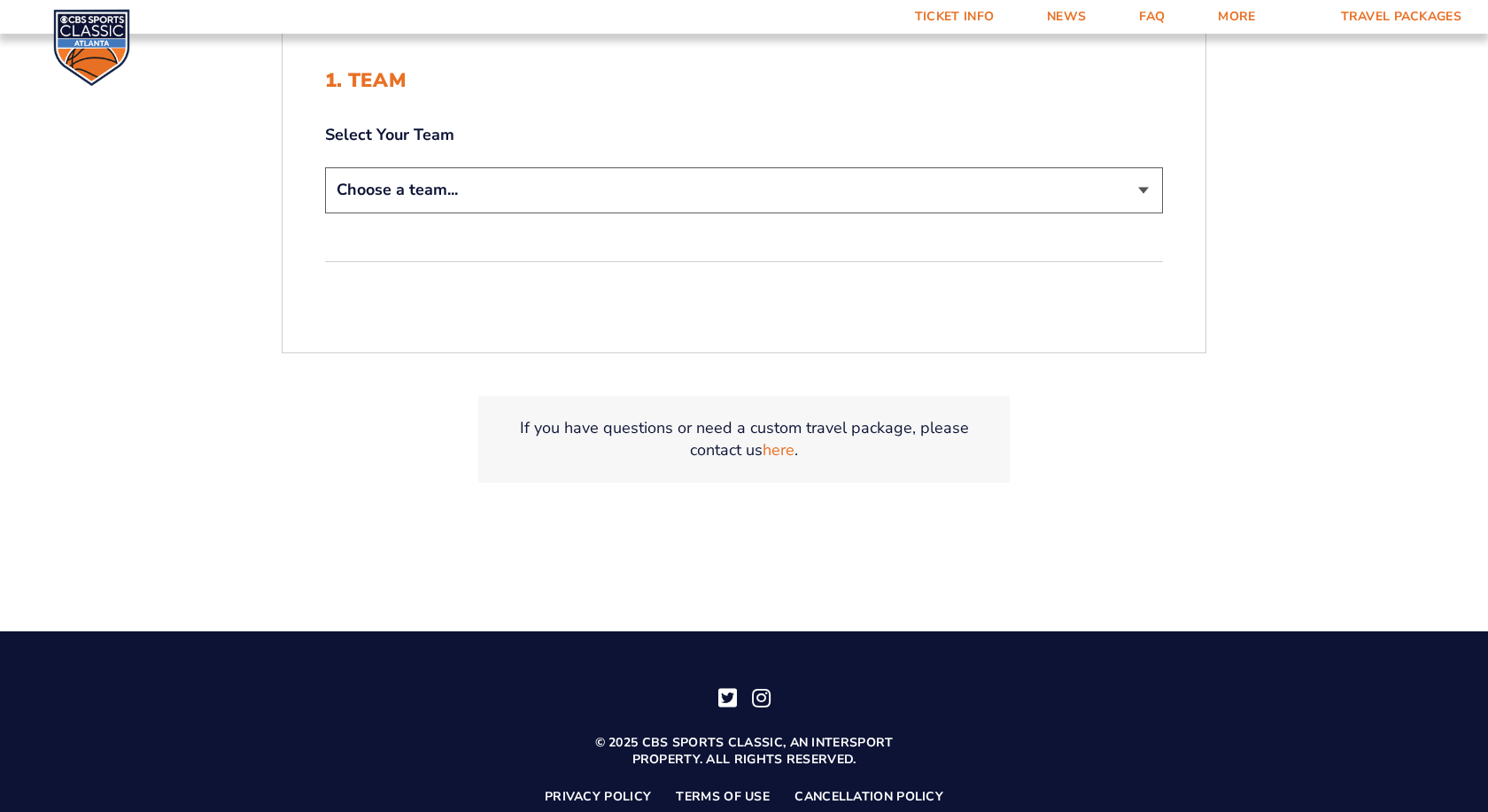
scroll to position [542, 0]
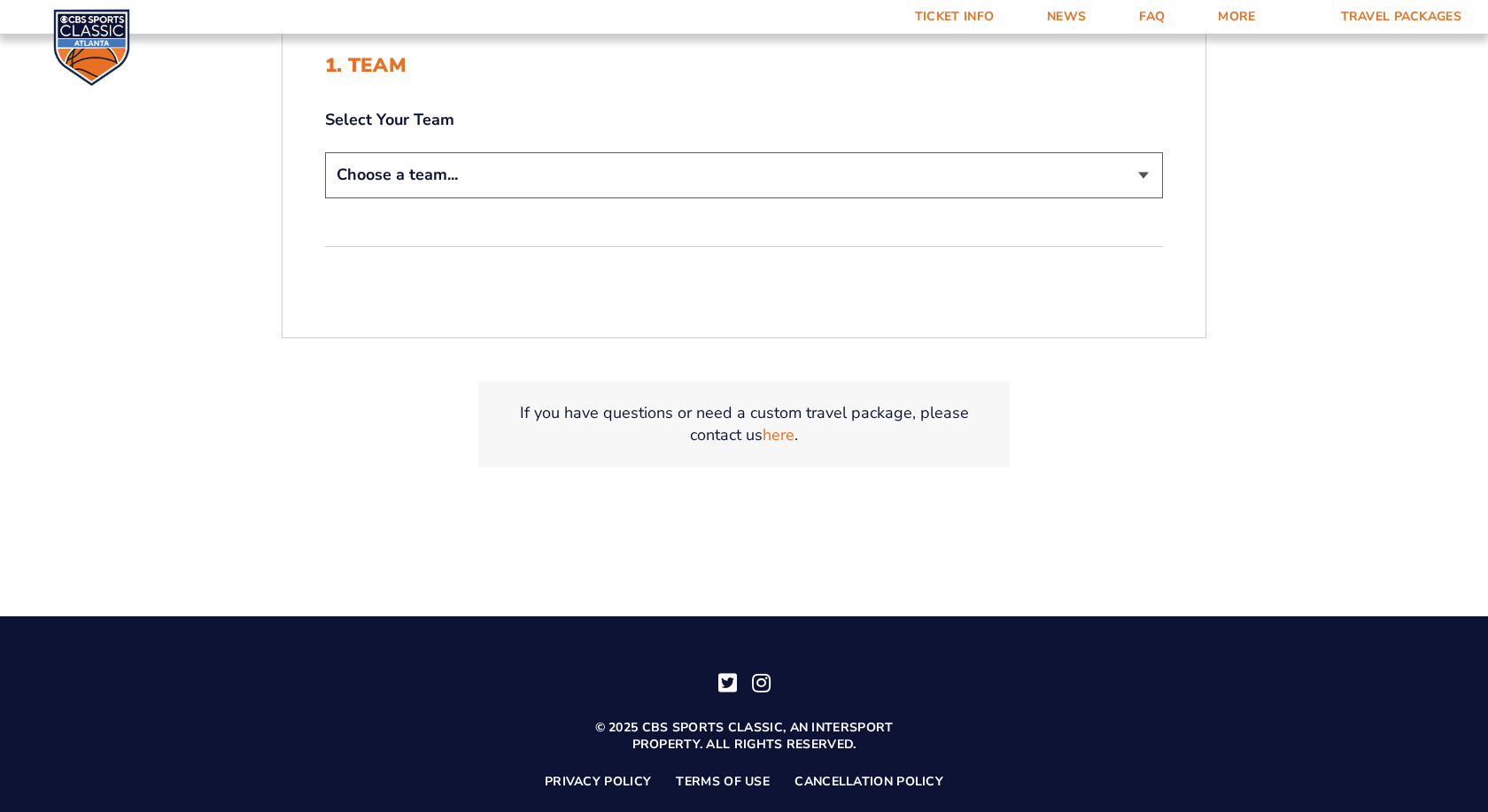
click at [325, 152] on select "Choose a team... [US_STATE] Wildcats [US_STATE] State Buckeyes [US_STATE] Tar H…" at bounding box center [744, 174] width 838 height 45
select select "12956"
click option "Kentucky Wildcats" at bounding box center [0, 0] width 0 height 0
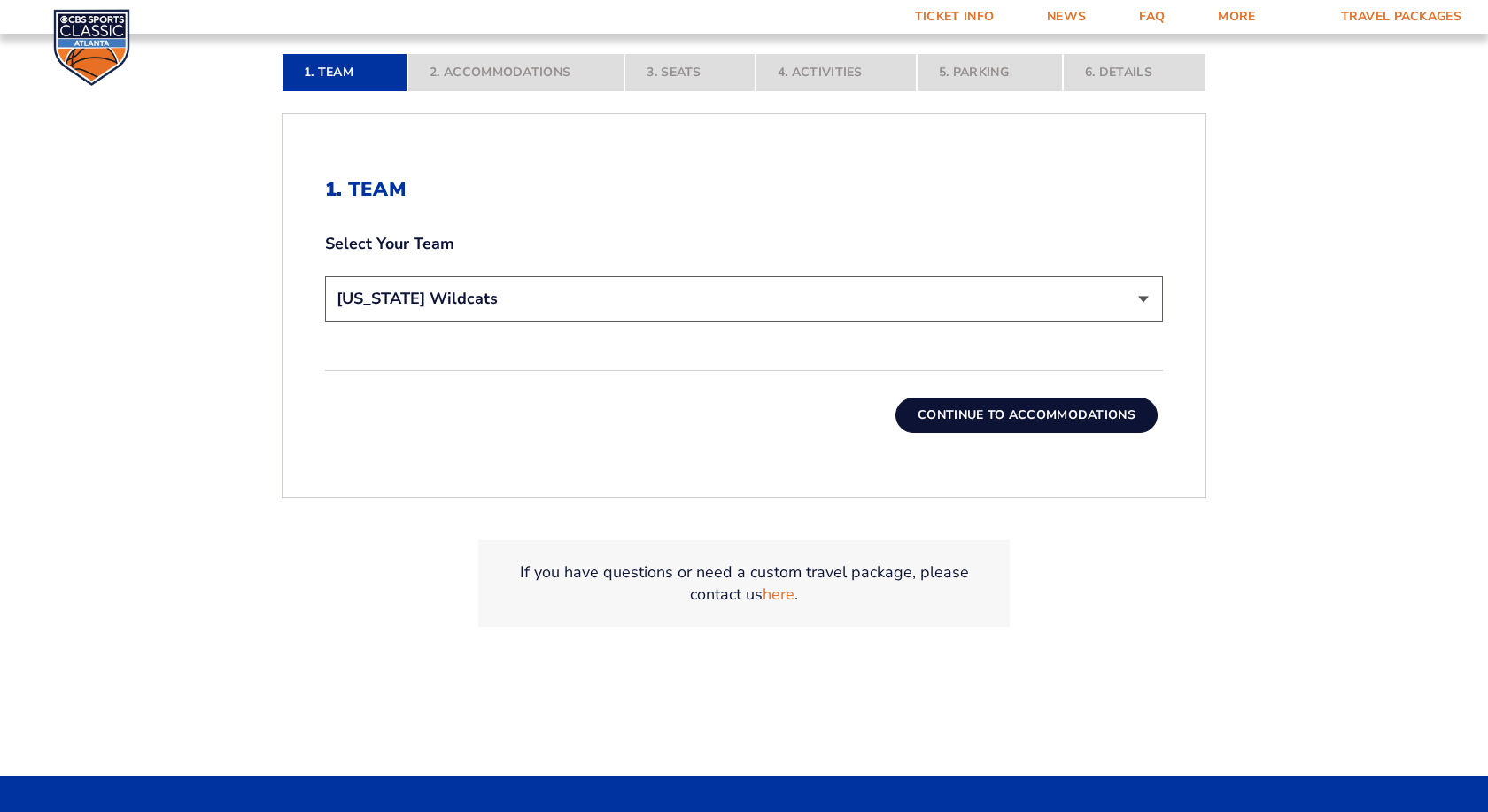
click at [1045, 408] on button "Continue To Accommodations" at bounding box center [1026, 416] width 262 height 36
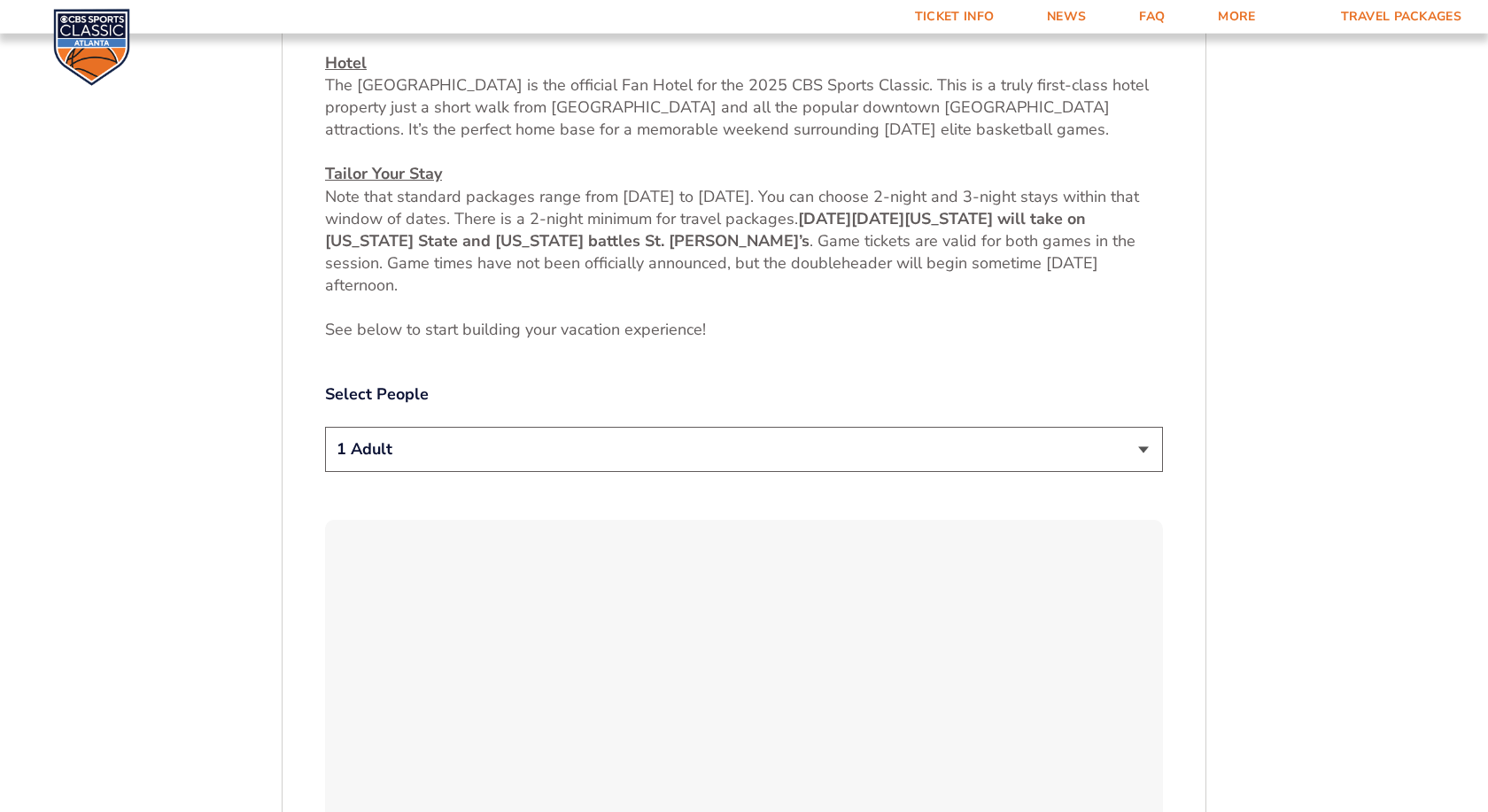
scroll to position [836, 0]
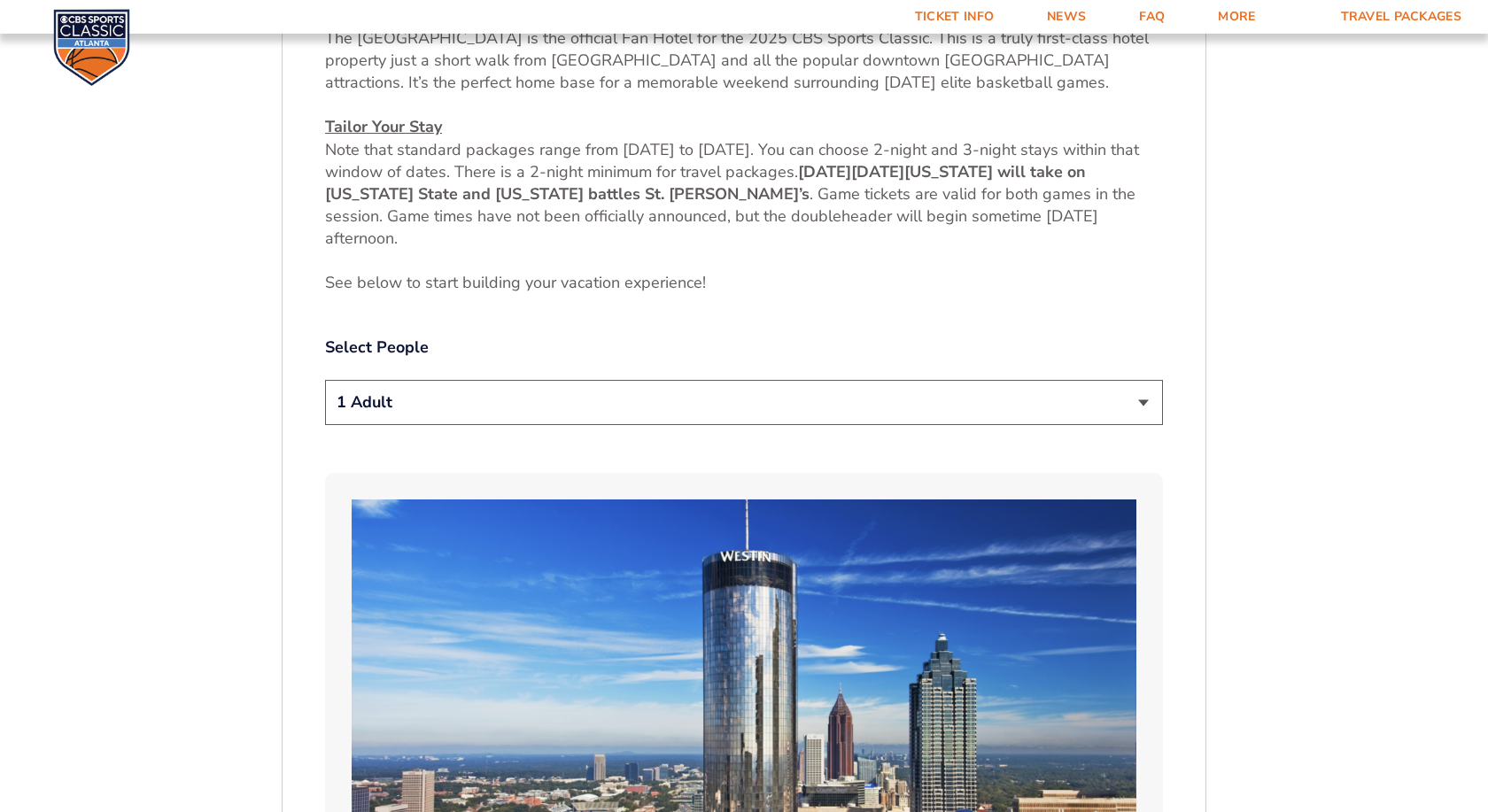
click at [325, 380] on select "1 Adult 2 Adults 3 Adults 4 Adults 2 Adults + 1 Child 2 Adults + 2 Children 2 A…" at bounding box center [744, 402] width 838 height 45
select select "2 Adults"
click option "2 Adults" at bounding box center [0, 0] width 0 height 0
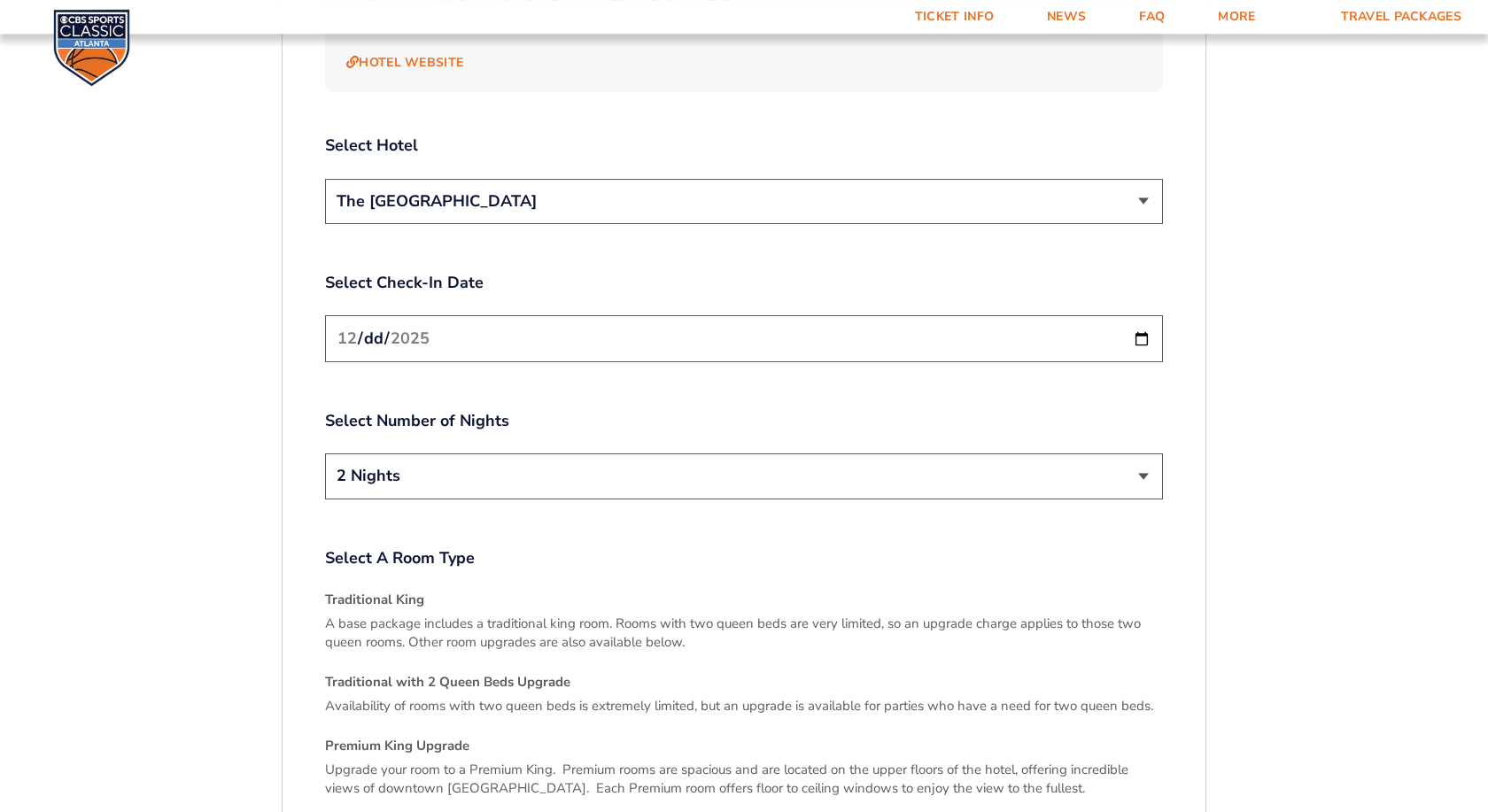
scroll to position [2191, 0]
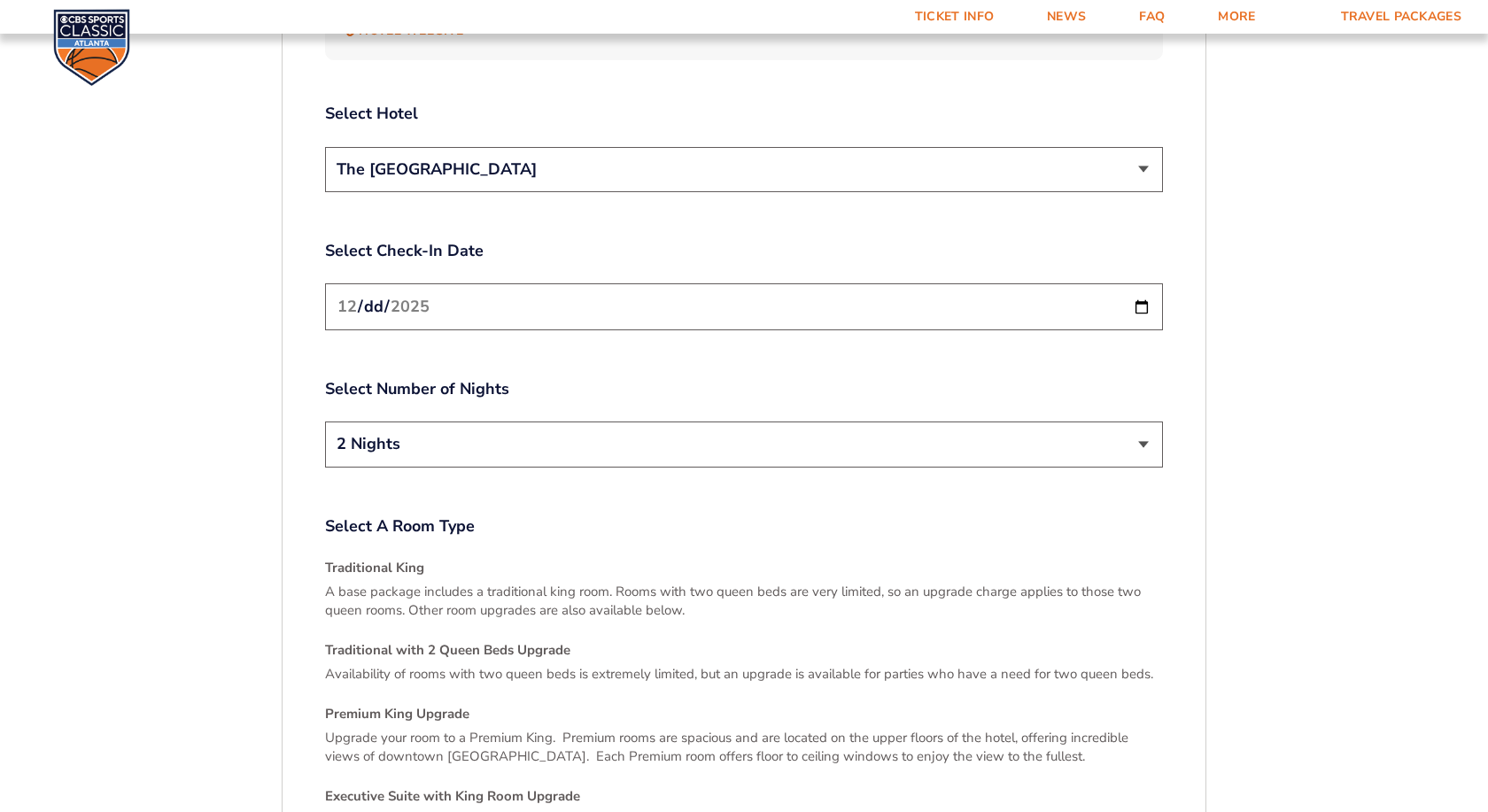
click at [1130, 286] on input "2025-12-19" at bounding box center [744, 306] width 838 height 47
click at [1147, 285] on input "2025-12-19" at bounding box center [744, 306] width 838 height 47
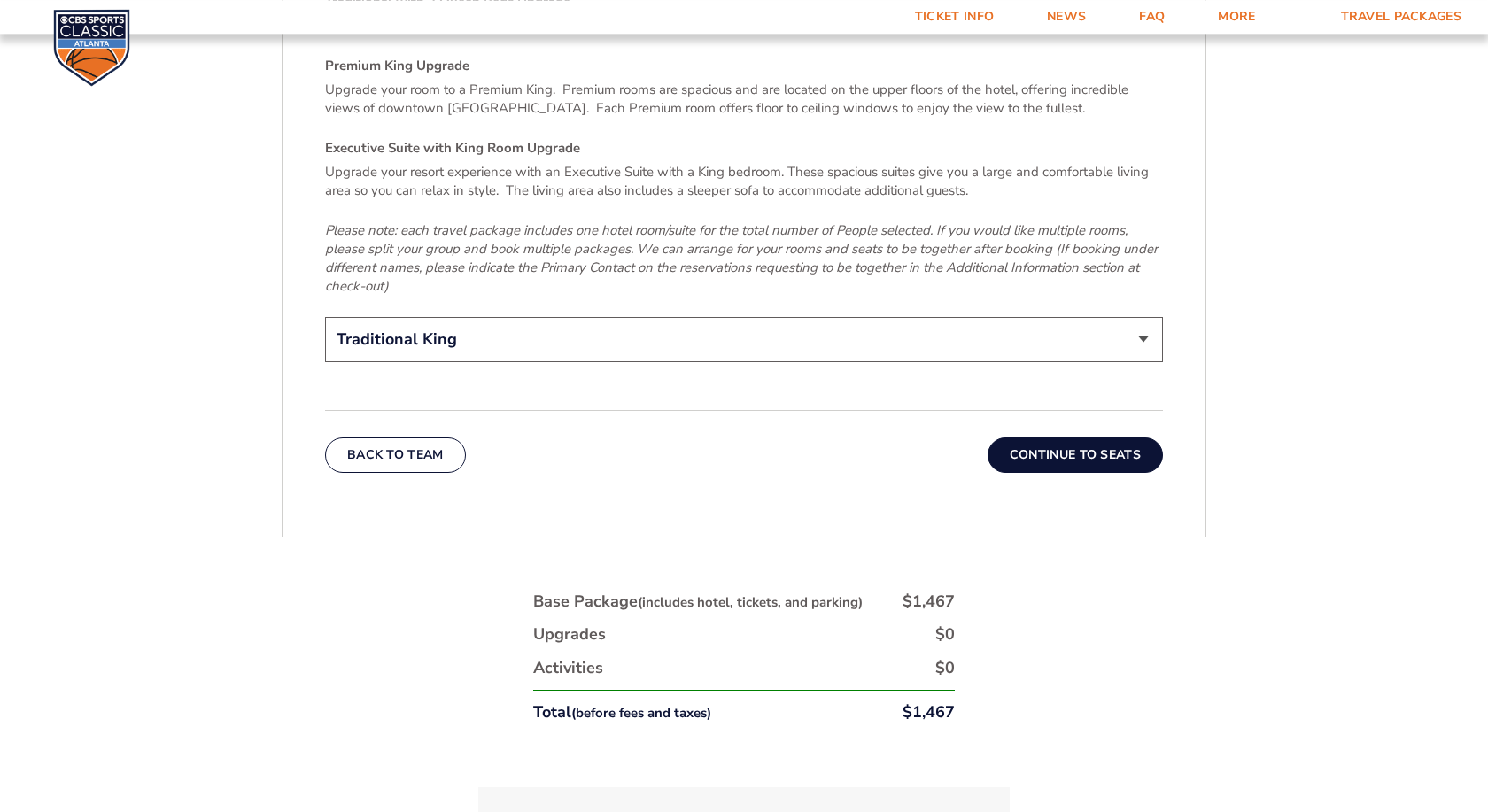
scroll to position [3004, 0]
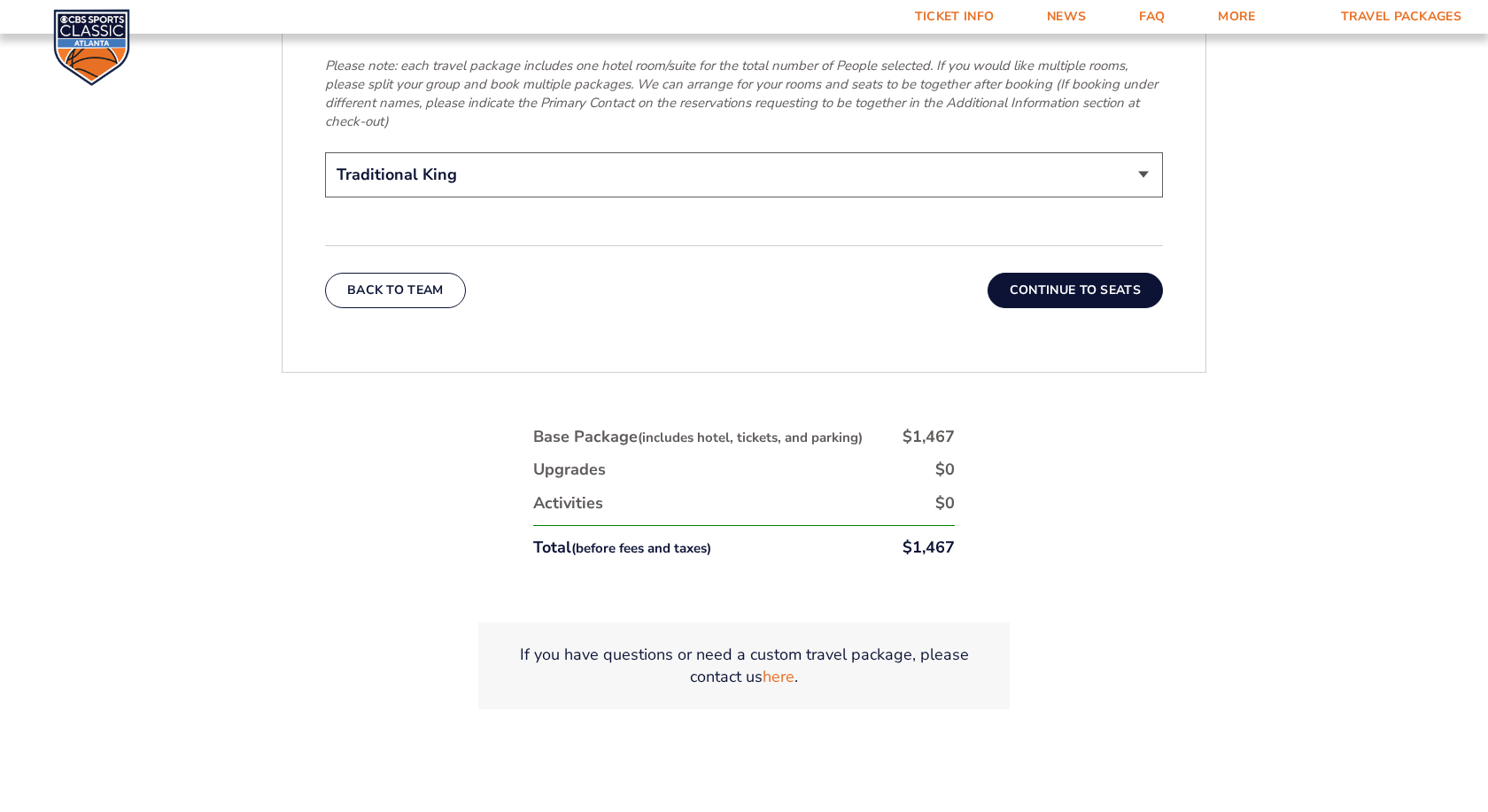
click at [1091, 278] on button "Continue To Seats" at bounding box center [1075, 291] width 175 height 36
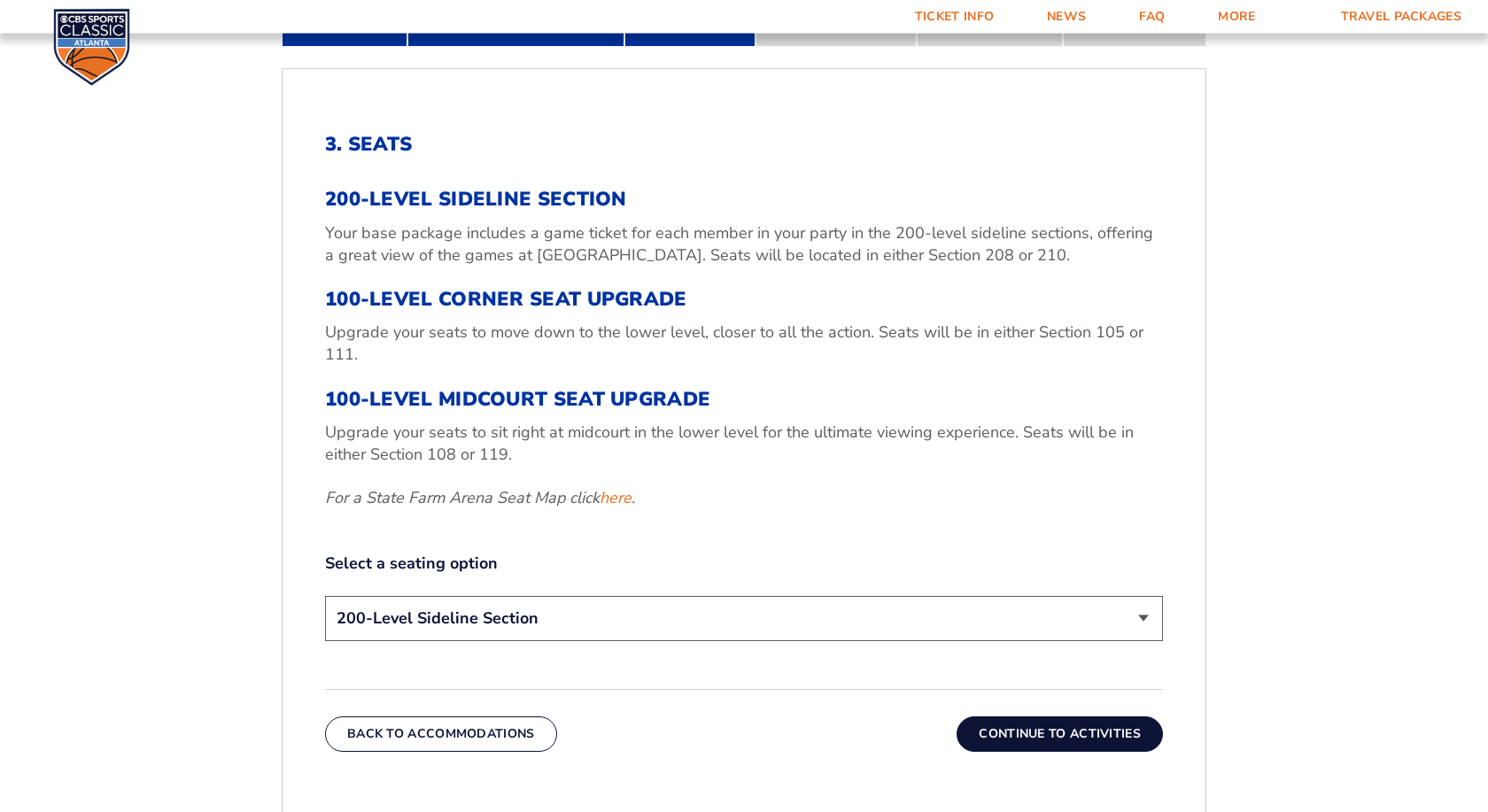
scroll to position [745, 0]
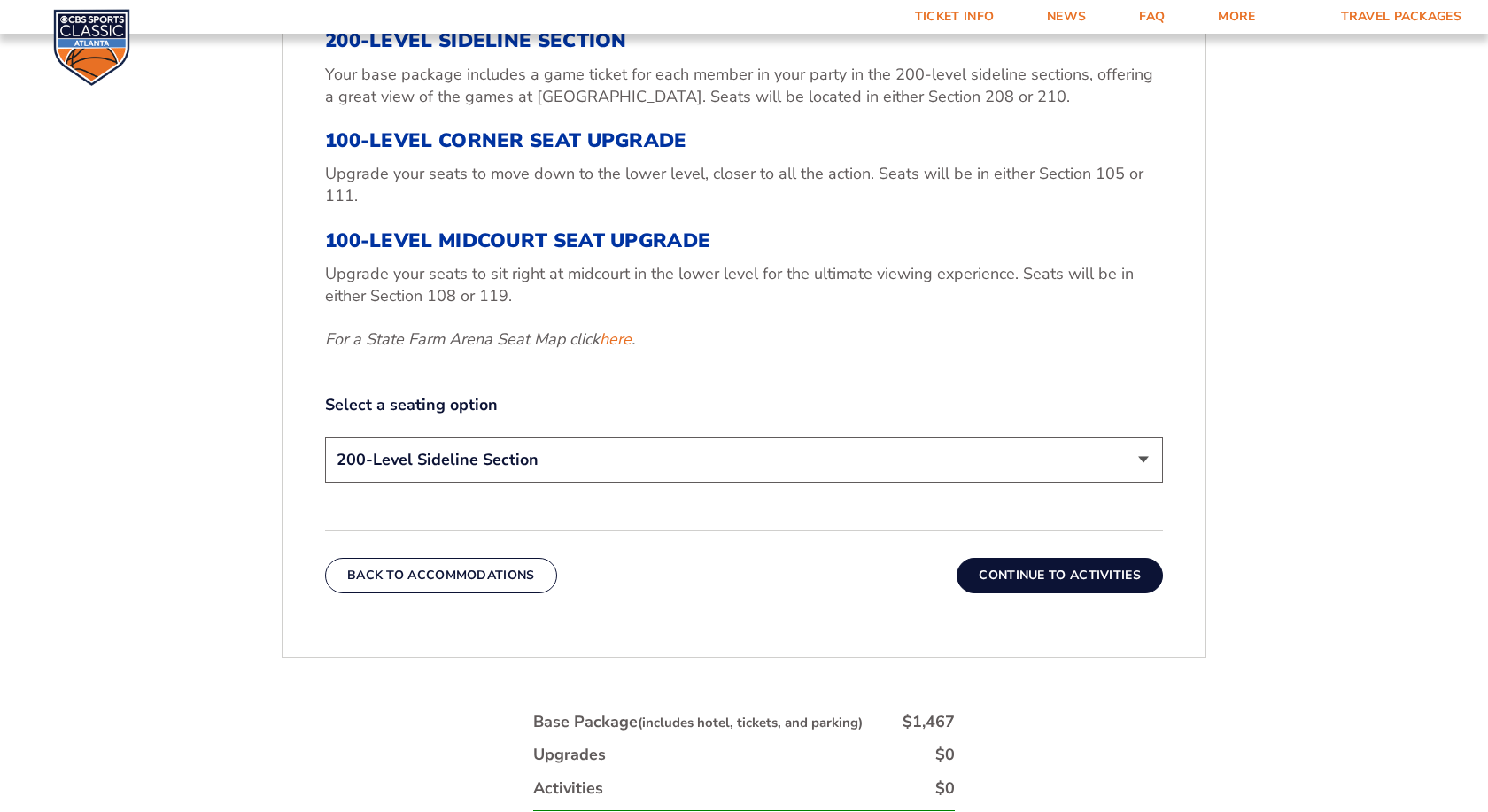
click at [325, 438] on select "200-Level Sideline Section 100-Level Corner Seat Upgrade (+$120 per person) 100…" at bounding box center [744, 460] width 838 height 45
select select "100-Level Midcourt Seat Upgrade"
click option "100-Level Midcourt Seat Upgrade (+$435 per person)" at bounding box center [0, 0] width 0 height 0
click at [1240, 393] on div "1. Team 2. Accommodations 3. Seats 4. Activities 5. Parking 6. Details 1. Team …" at bounding box center [744, 444] width 1010 height 1274
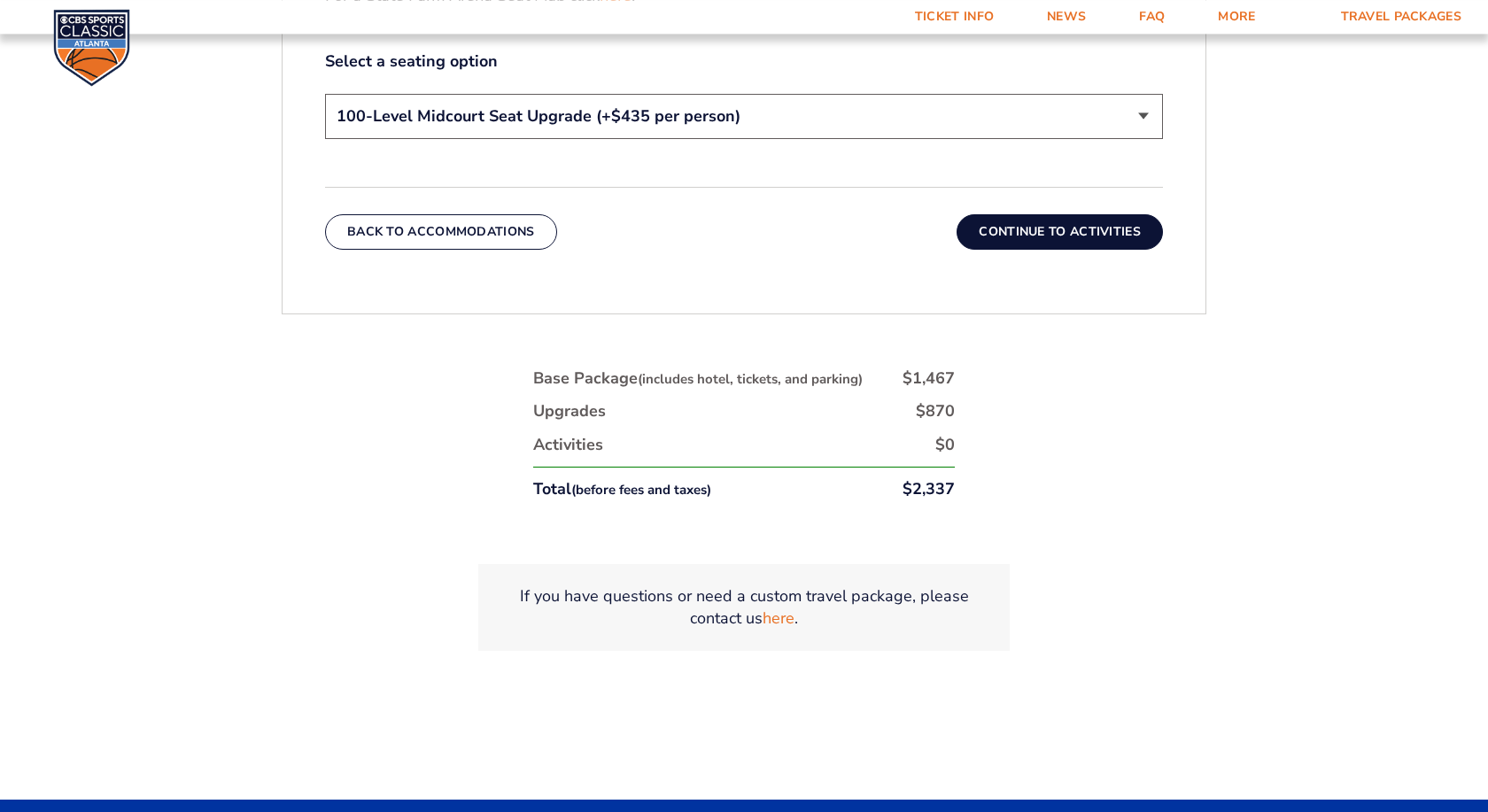
scroll to position [1108, 0]
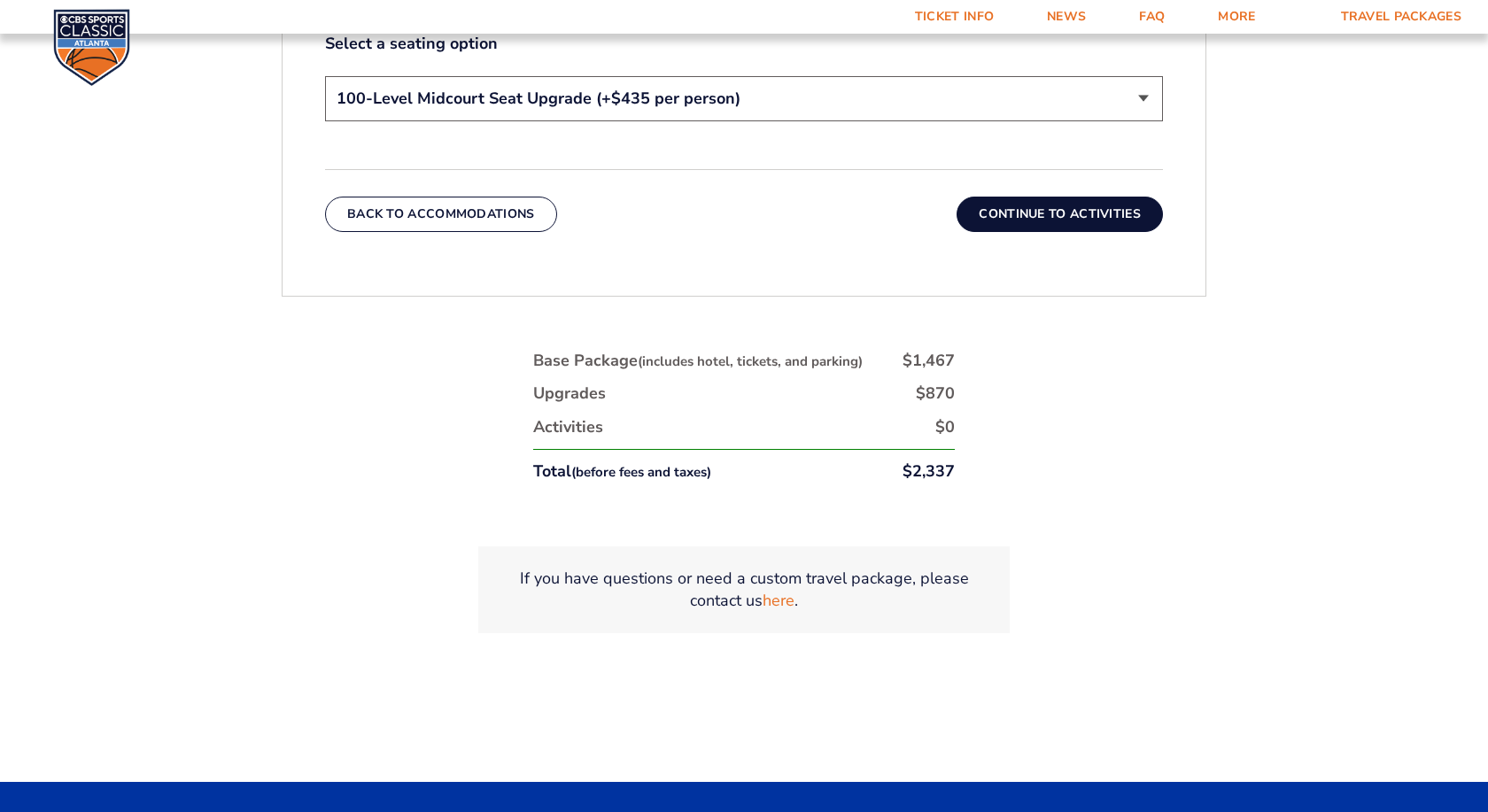
click at [1066, 216] on button "Continue To Activities" at bounding box center [1059, 215] width 206 height 36
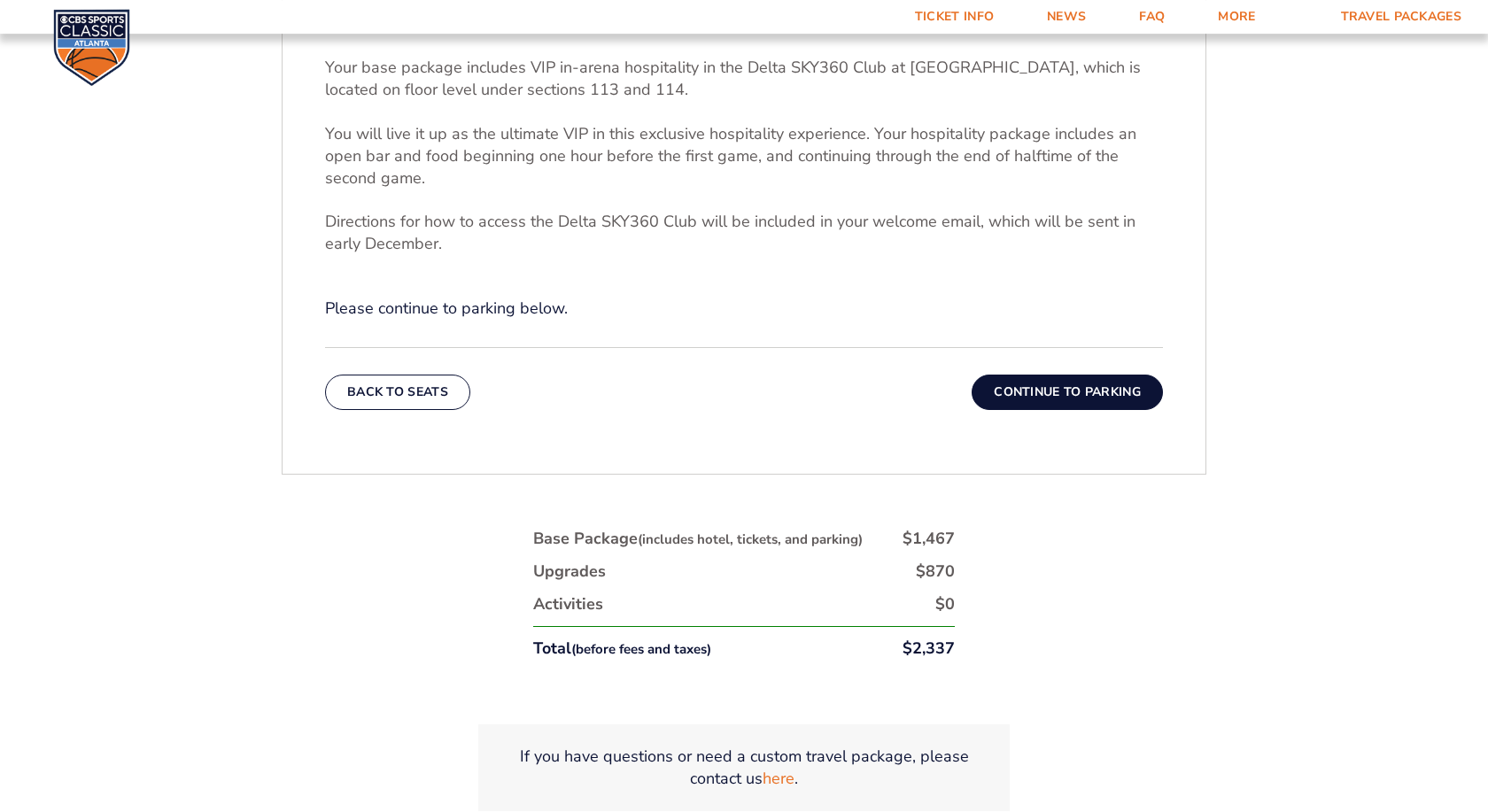
scroll to position [745, 0]
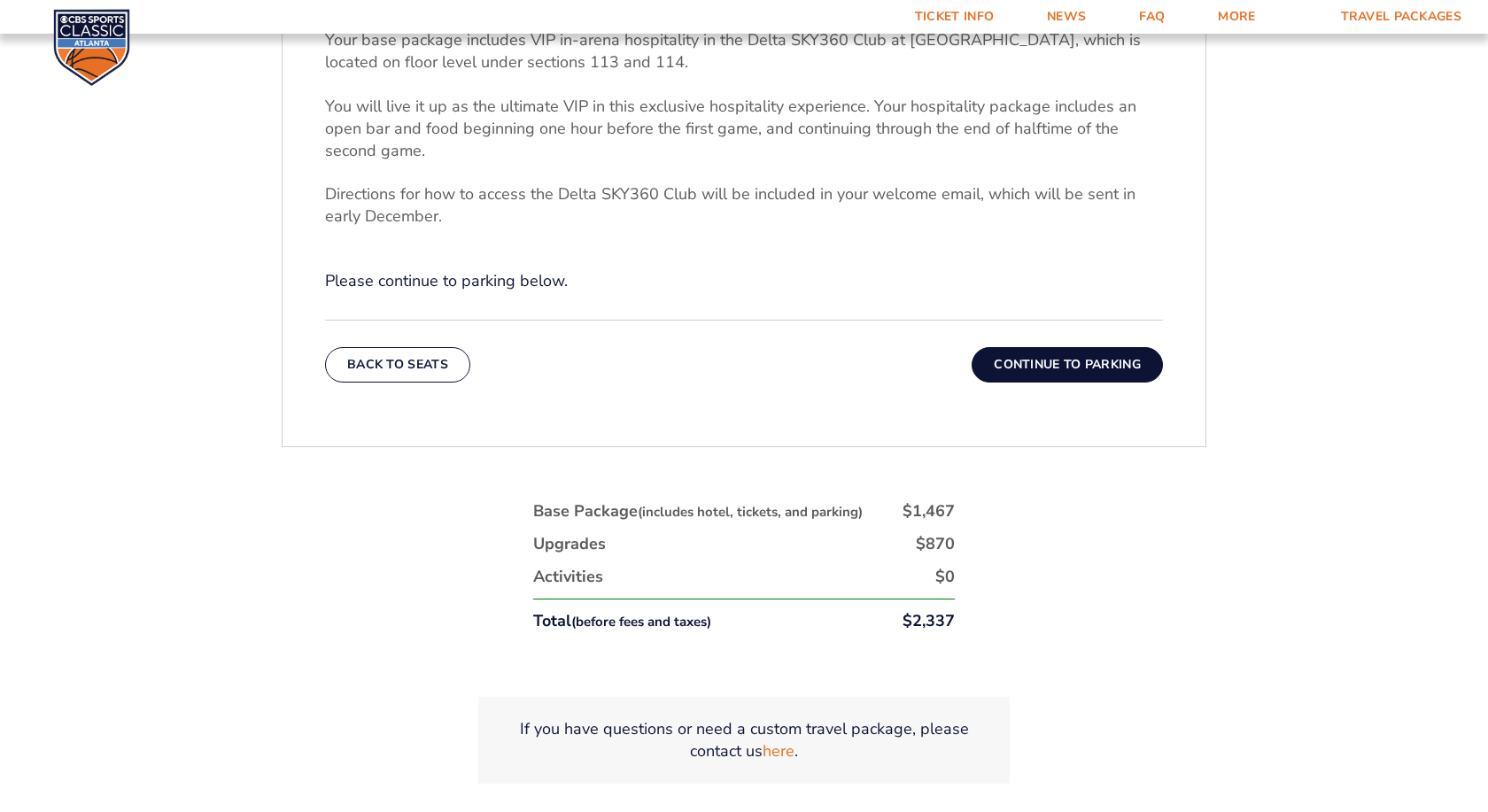
click at [1045, 371] on button "Continue To Parking" at bounding box center [1067, 365] width 191 height 36
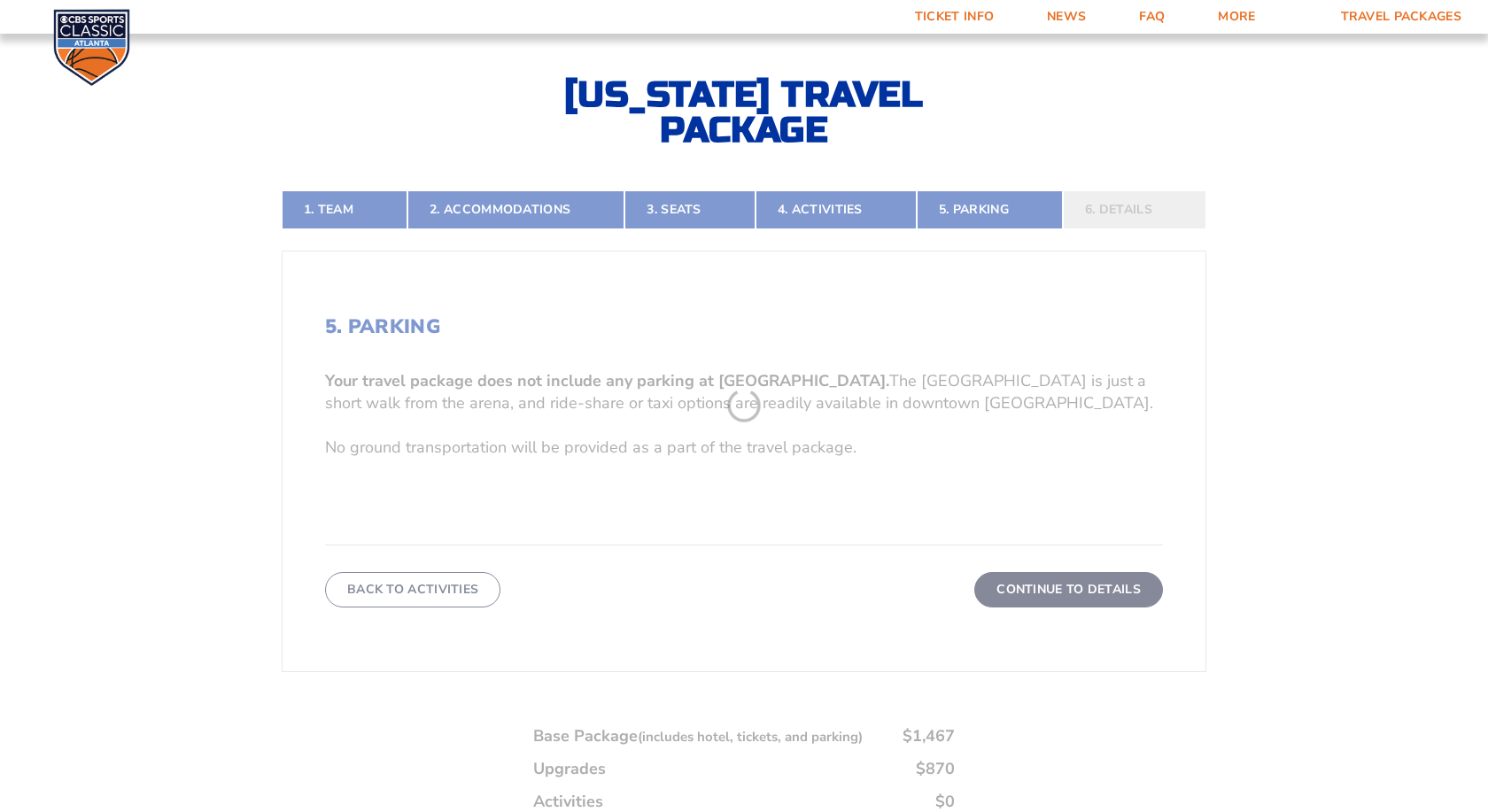
scroll to position [384, 0]
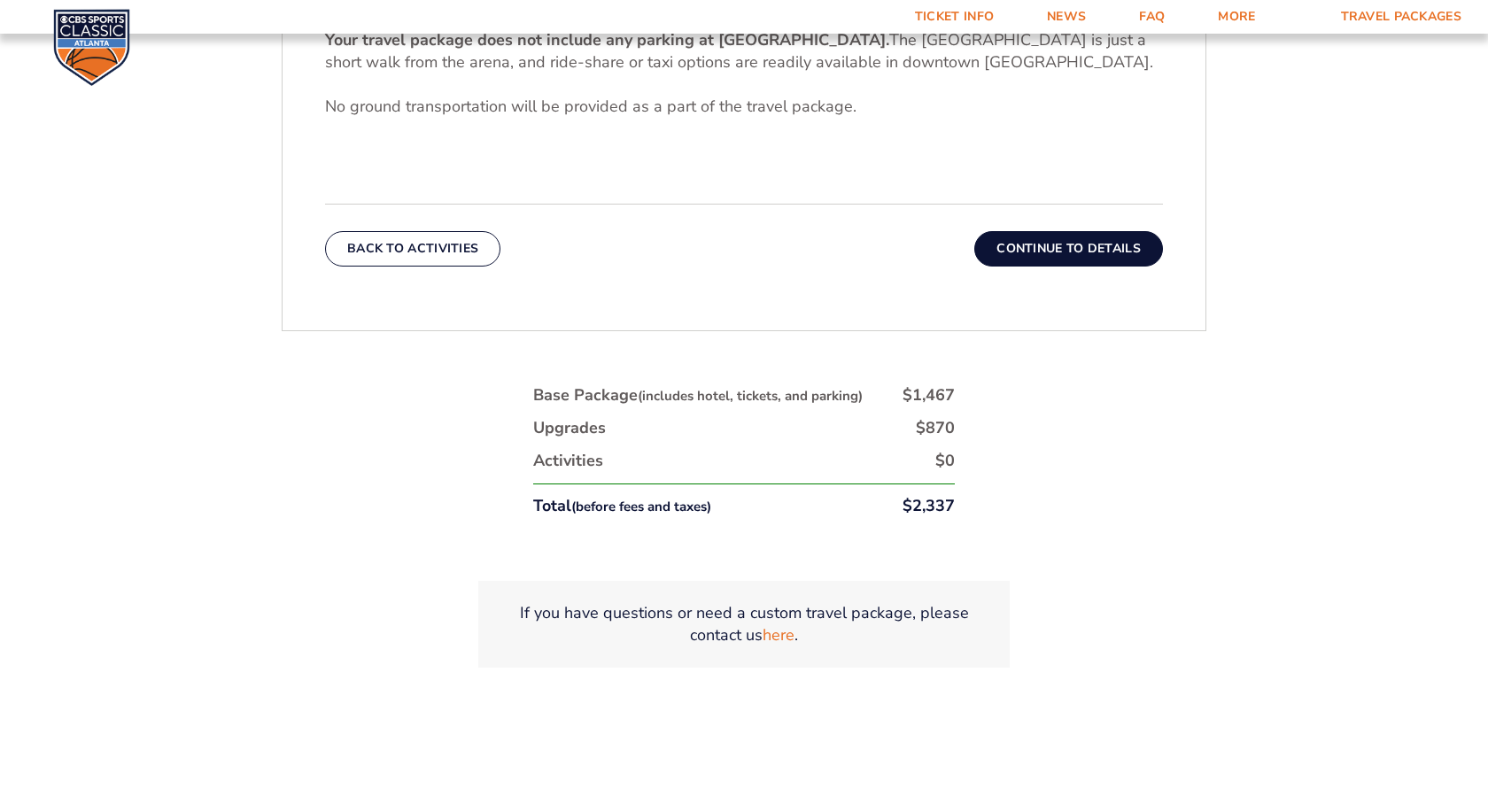
click at [1092, 238] on button "Continue To Details" at bounding box center [1069, 249] width 189 height 36
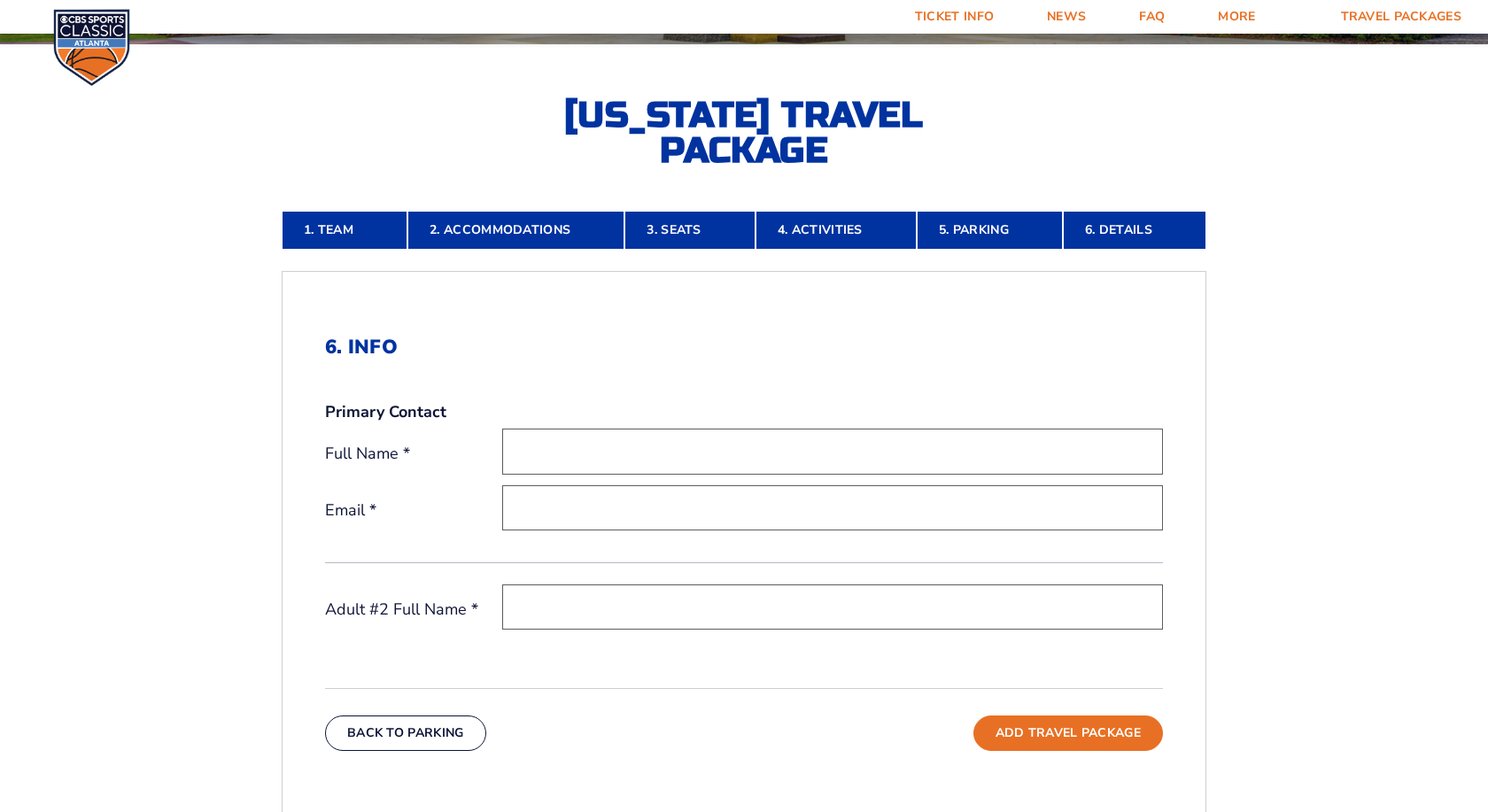
click at [769, 473] on input "text" at bounding box center [833, 451] width 661 height 45
type input "[PERSON_NAME]"
click at [697, 505] on input "email" at bounding box center [833, 508] width 661 height 45
type input "[EMAIL_ADDRESS][DOMAIN_NAME]"
click at [662, 587] on input "text" at bounding box center [833, 606] width 661 height 45
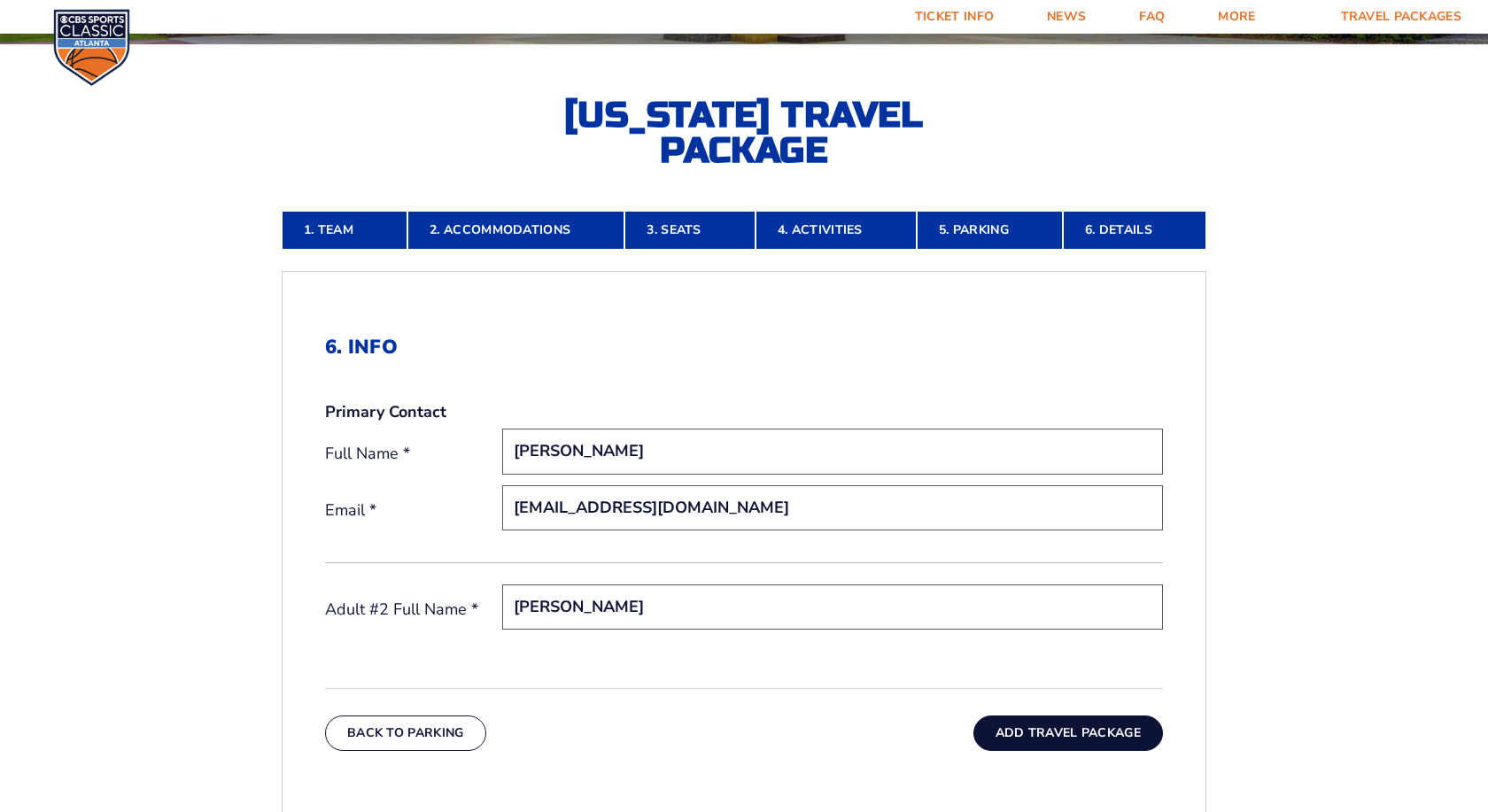
type input "[PERSON_NAME]"
click at [1041, 723] on button "Add Travel Package" at bounding box center [1068, 733] width 189 height 36
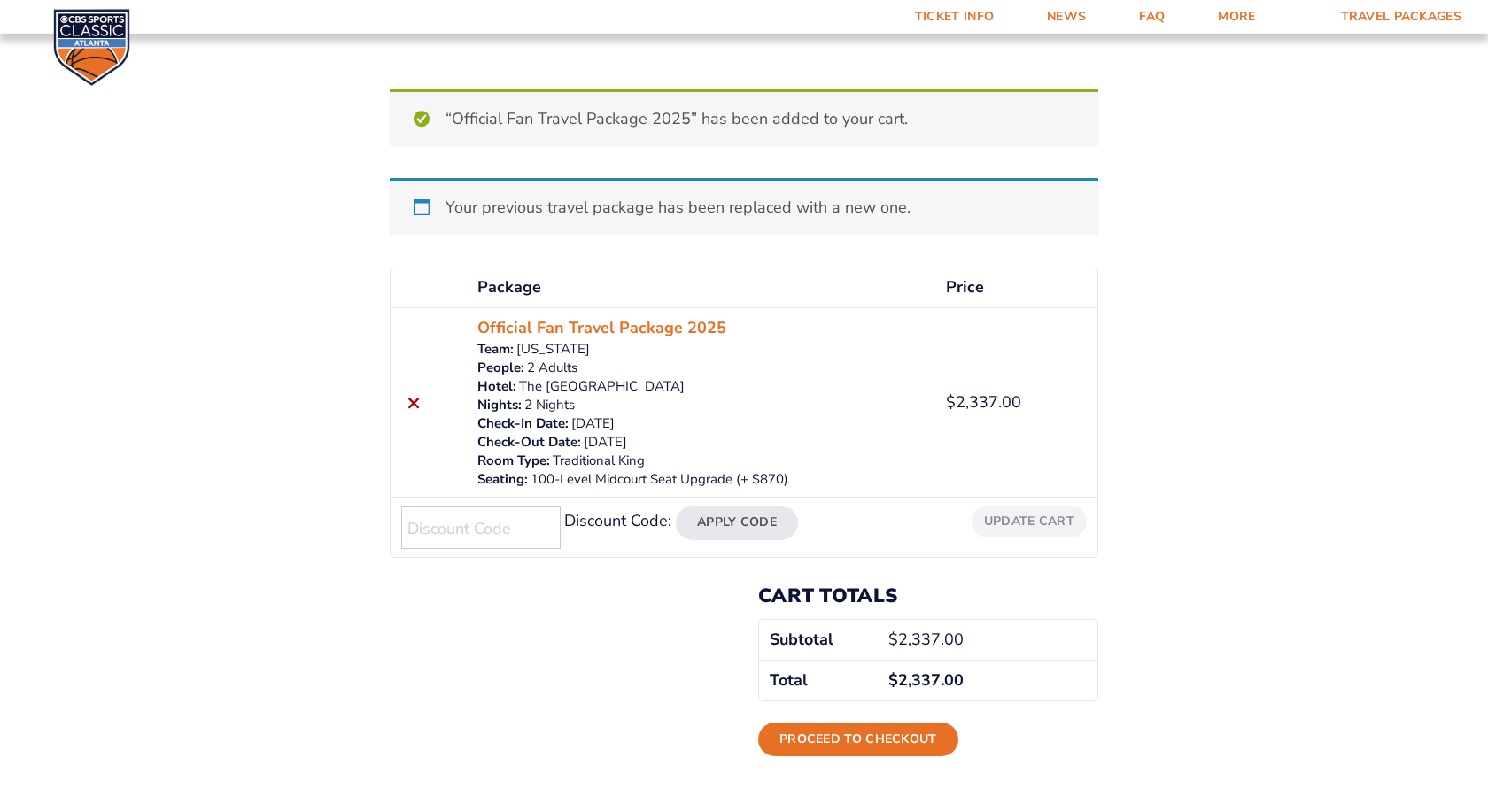
scroll to position [271, 0]
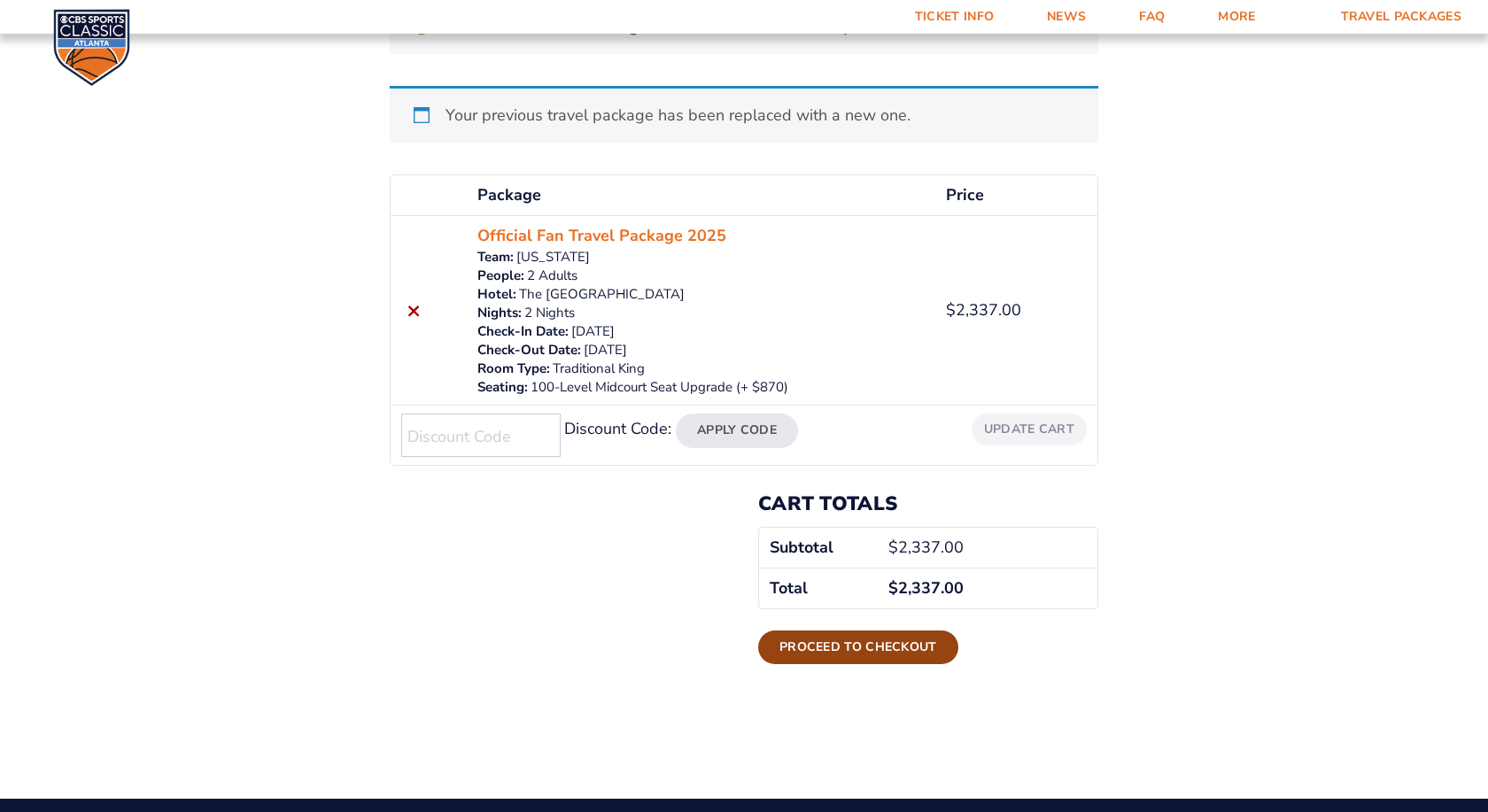
click at [833, 652] on link "Proceed to checkout" at bounding box center [858, 648] width 200 height 34
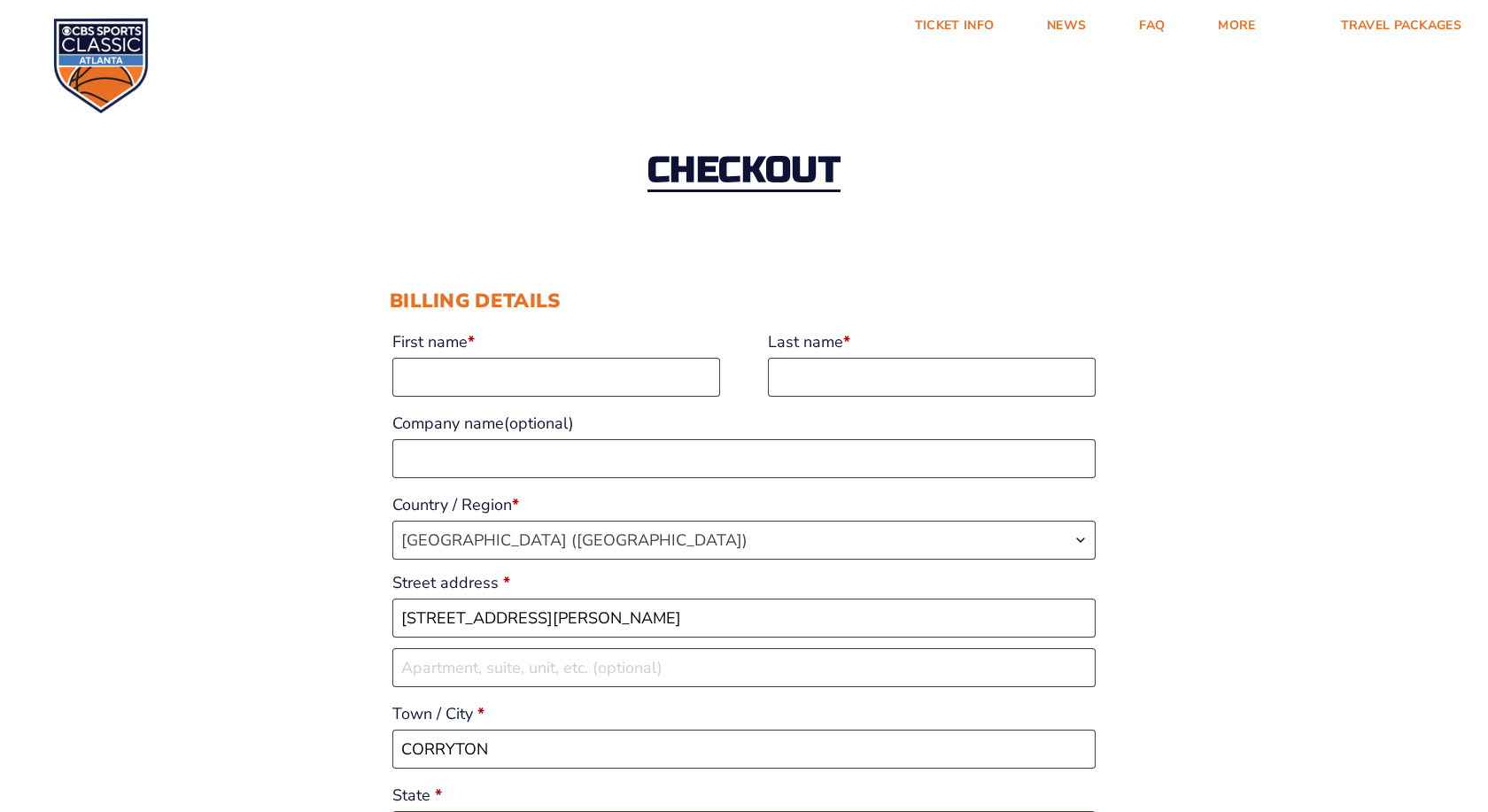
select select "TN"
click at [492, 376] on input "First name *" at bounding box center [555, 377] width 327 height 39
type input "[PERSON_NAME]"
type input "[PHONE_NUMBER]"
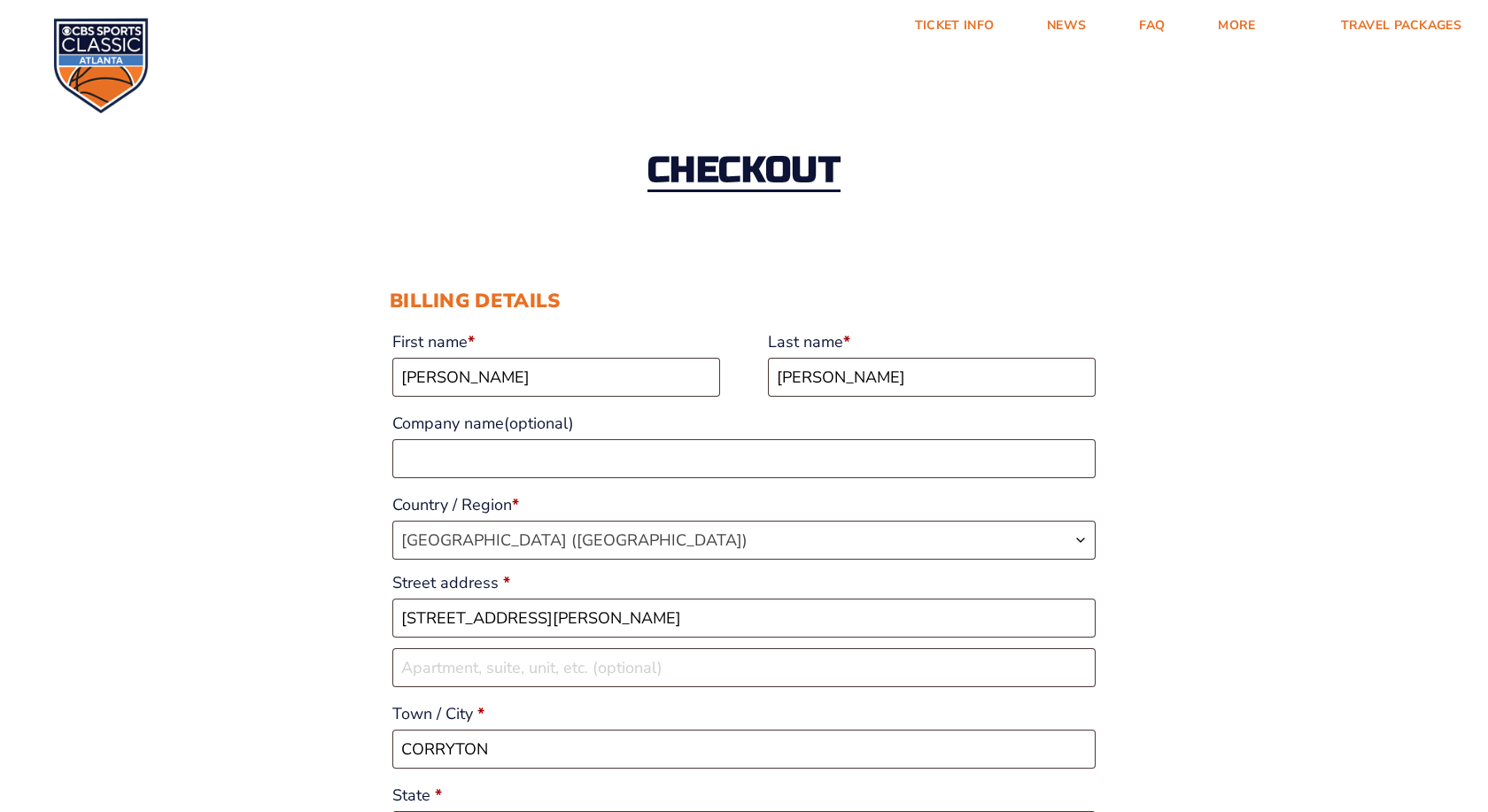
type input "[EMAIL_ADDRESS][DOMAIN_NAME]"
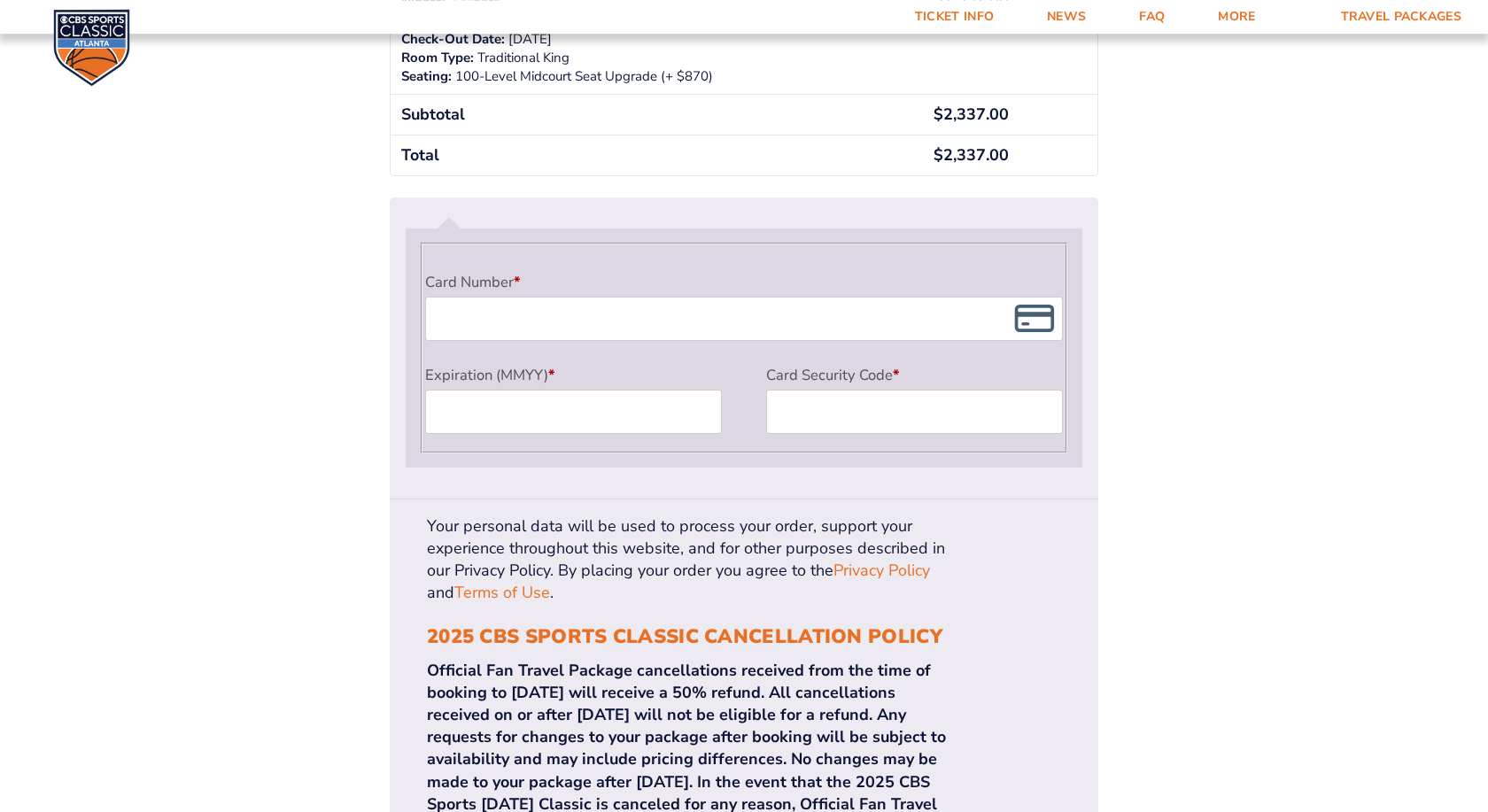
scroll to position [1535, 0]
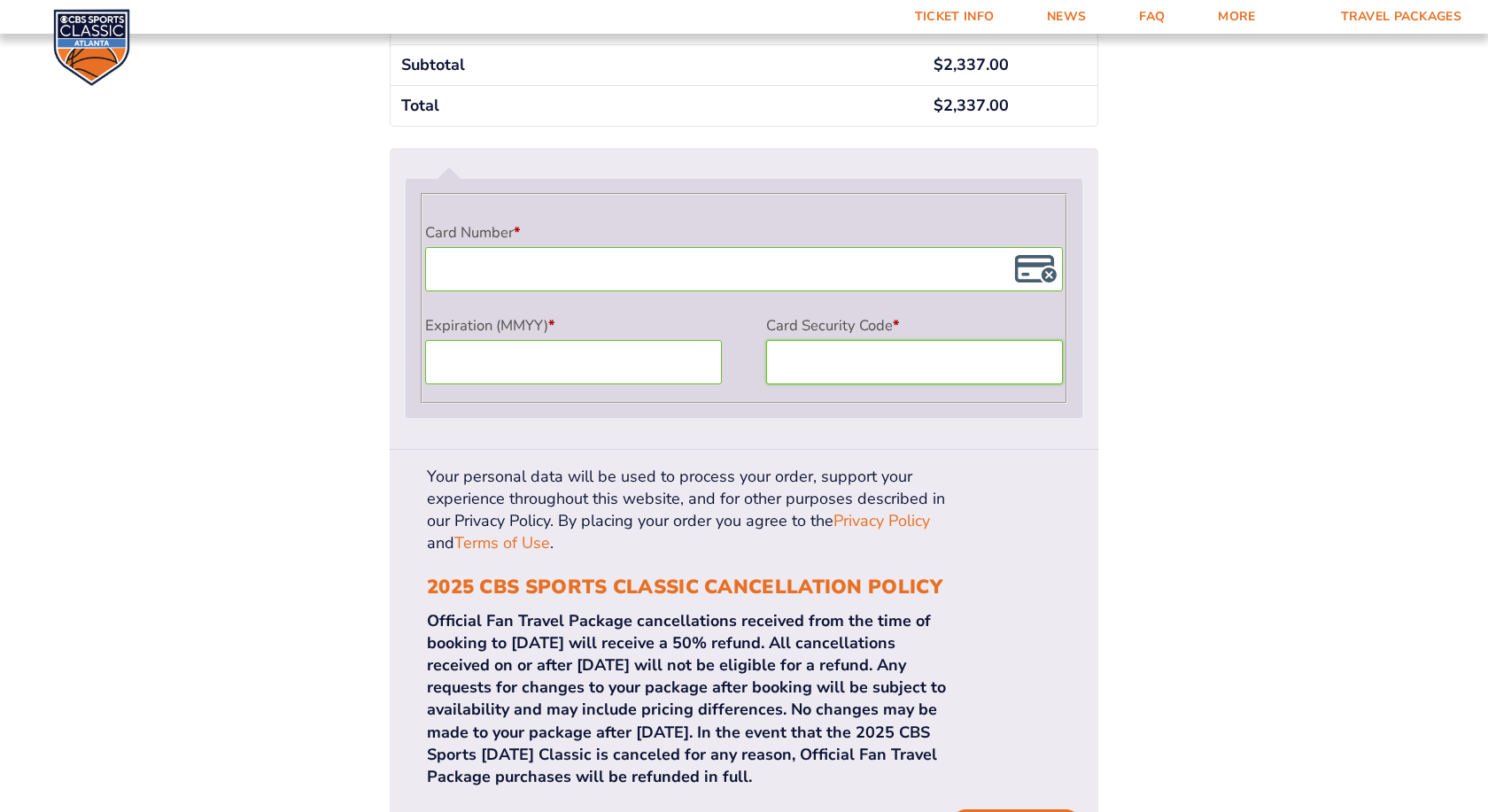
click at [1095, 655] on div "Your personal data will be used to process your order, support your experience …" at bounding box center [744, 655] width 709 height 410
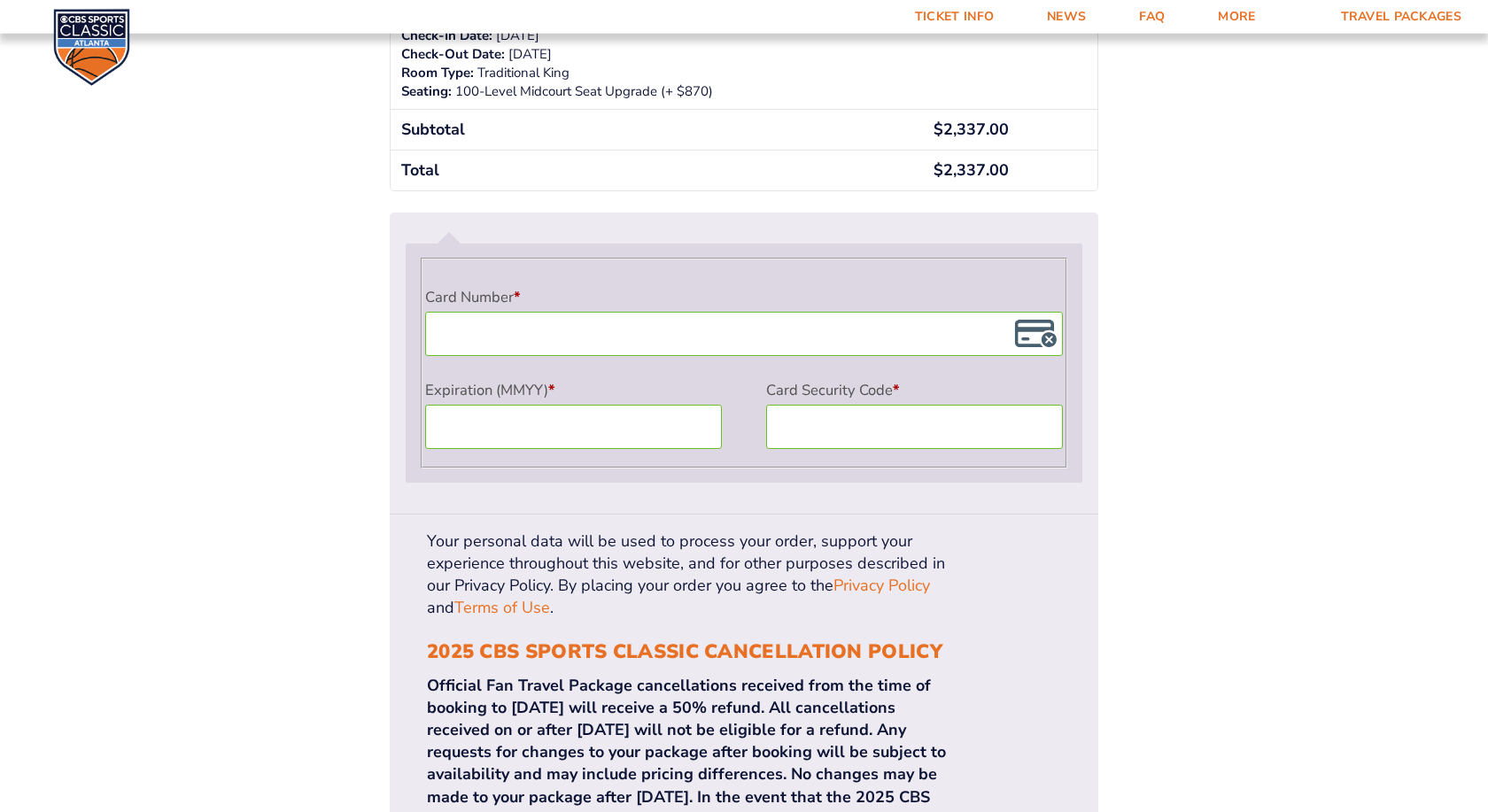
scroll to position [1554, 0]
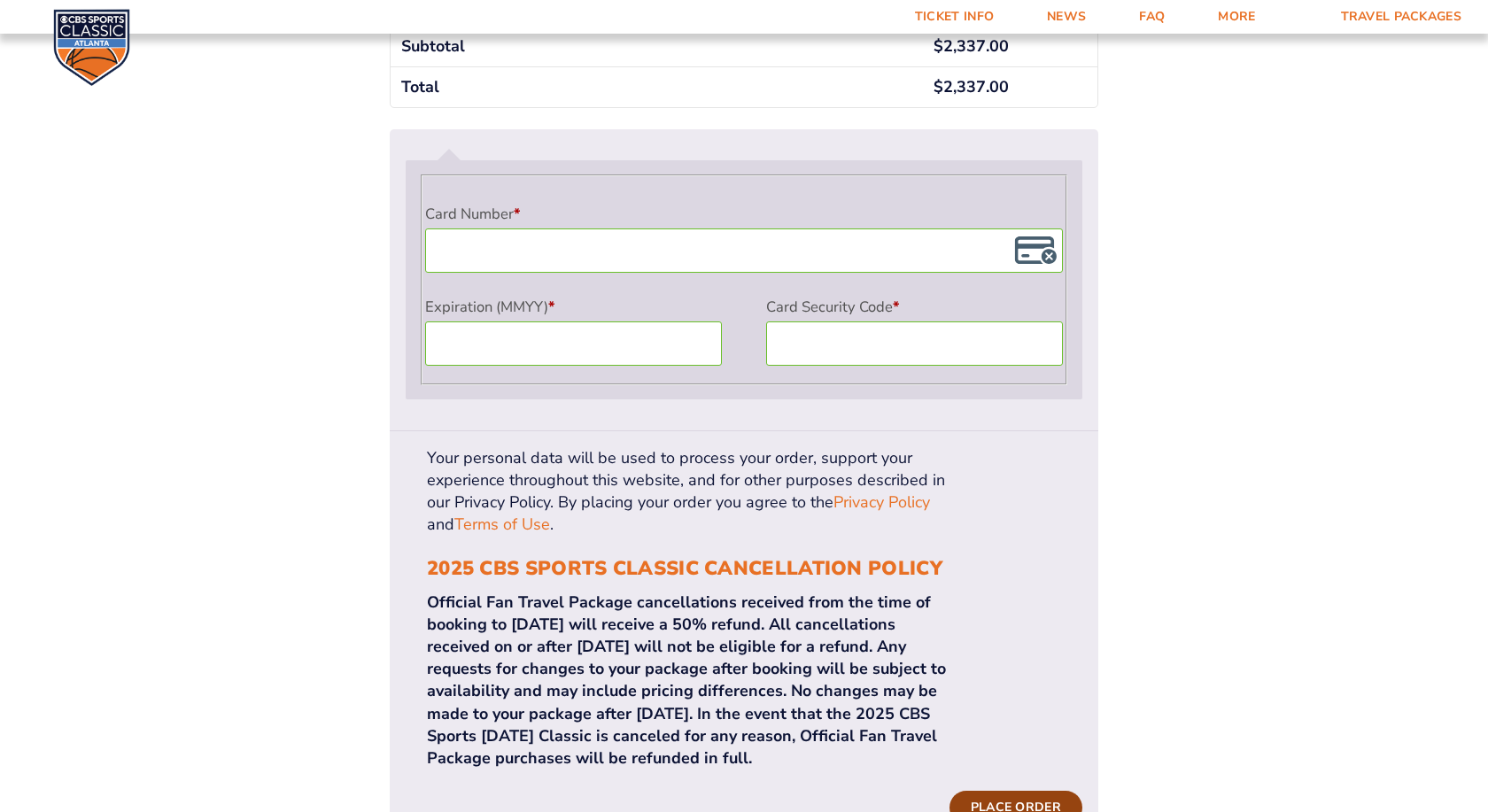
click at [1010, 791] on button "Place order" at bounding box center [1016, 808] width 133 height 34
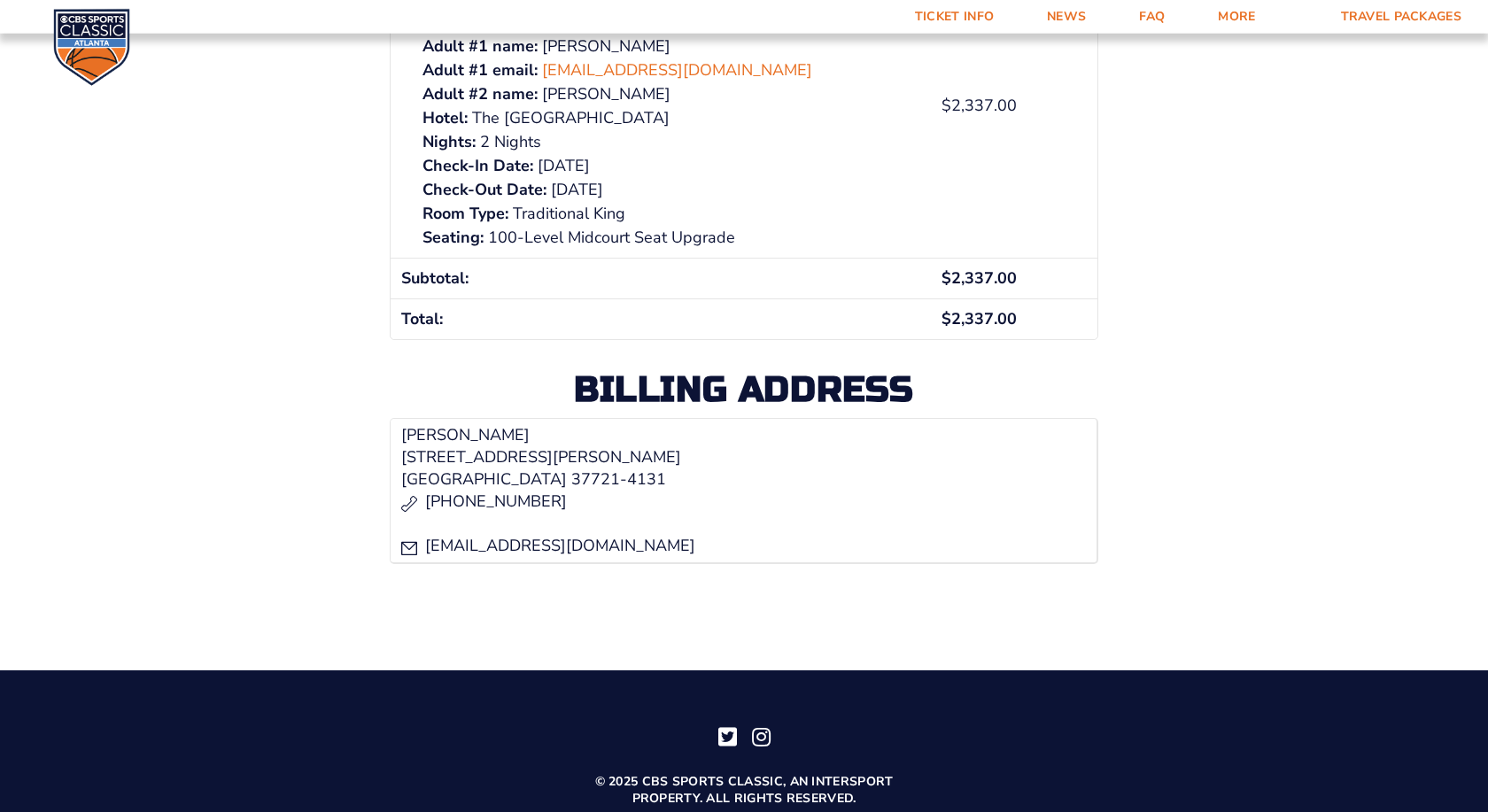
scroll to position [542, 0]
